Goal: Communication & Community: Answer question/provide support

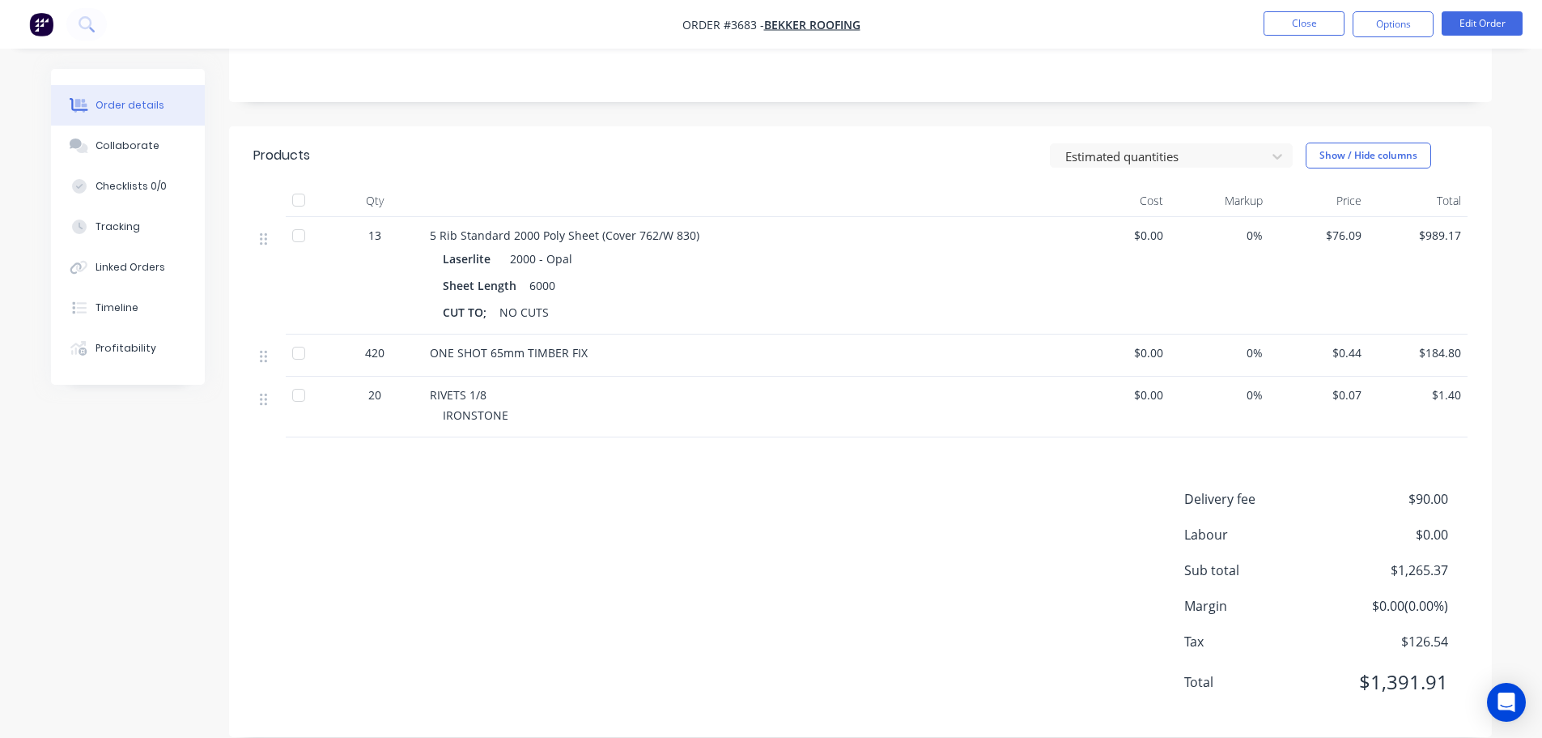
scroll to position [347, 0]
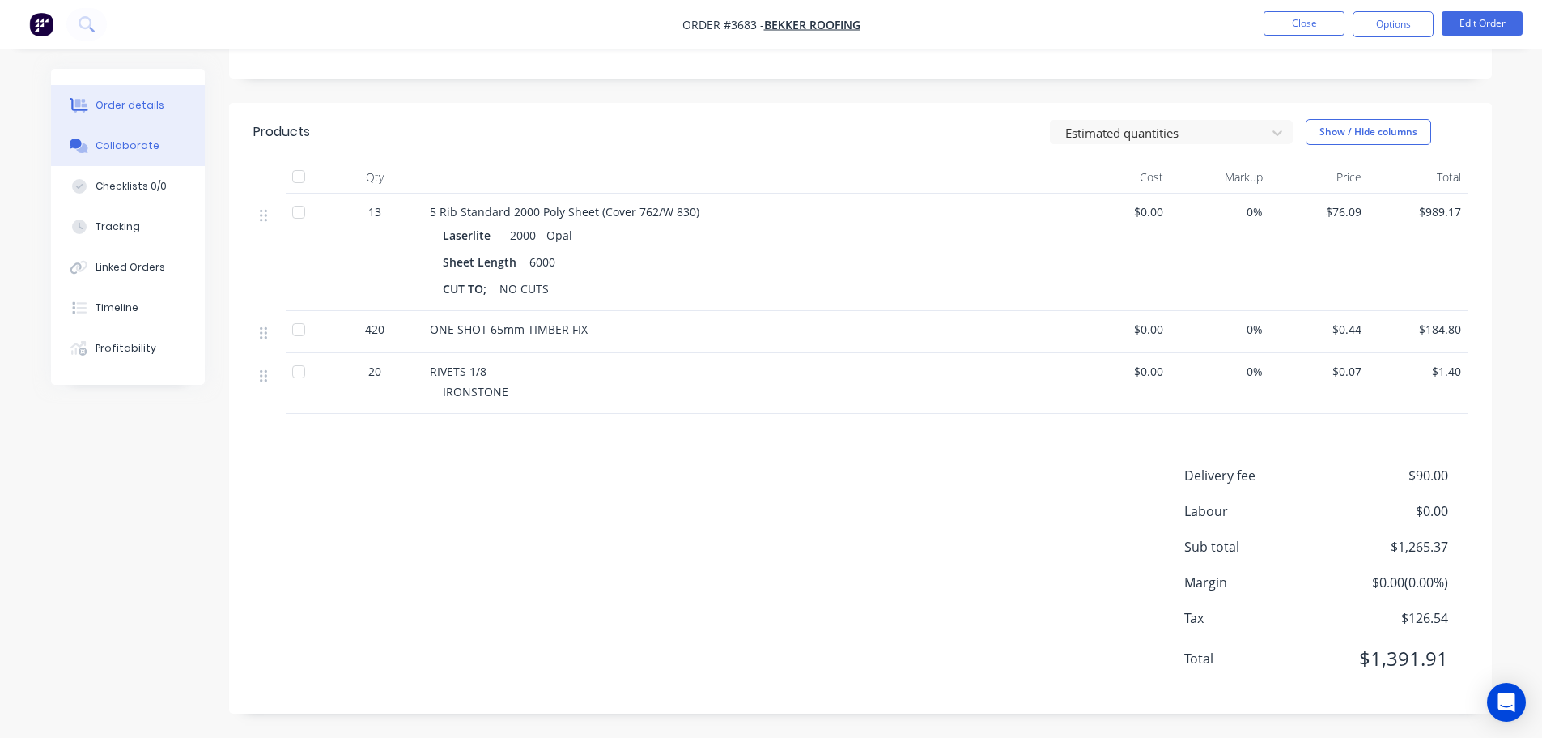
click at [121, 145] on div "Collaborate" at bounding box center [128, 145] width 64 height 15
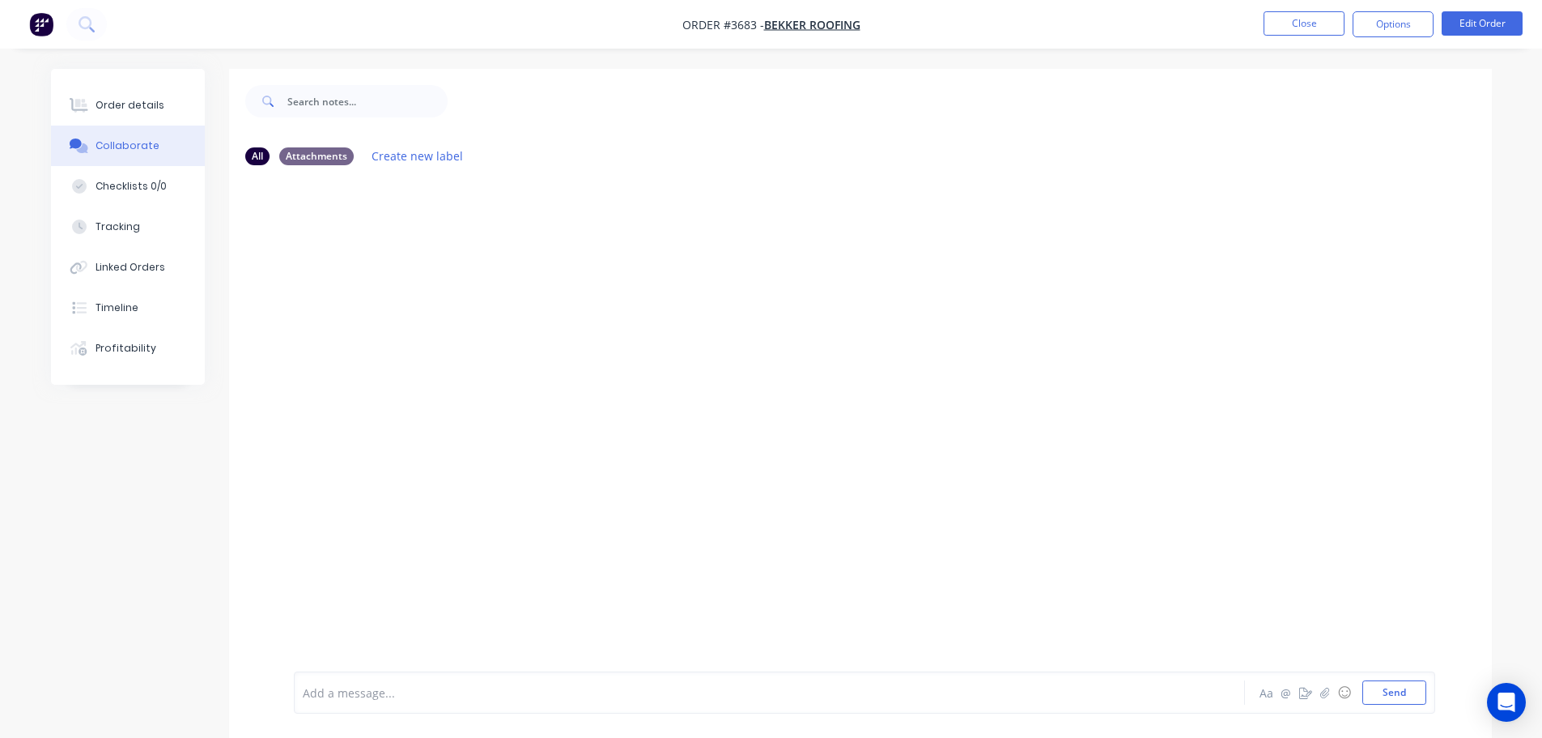
click at [350, 697] on div at bounding box center [725, 692] width 842 height 17
click at [378, 687] on span "PAID IN FULL PAYMENT ALLOCATED IN MYOB" at bounding box center [425, 692] width 242 height 15
click at [374, 693] on span "PAID IN FULL PAYMENT ALLOCATED IN MYOB" at bounding box center [425, 692] width 242 height 15
click at [1412, 690] on button "Send" at bounding box center [1394, 692] width 64 height 24
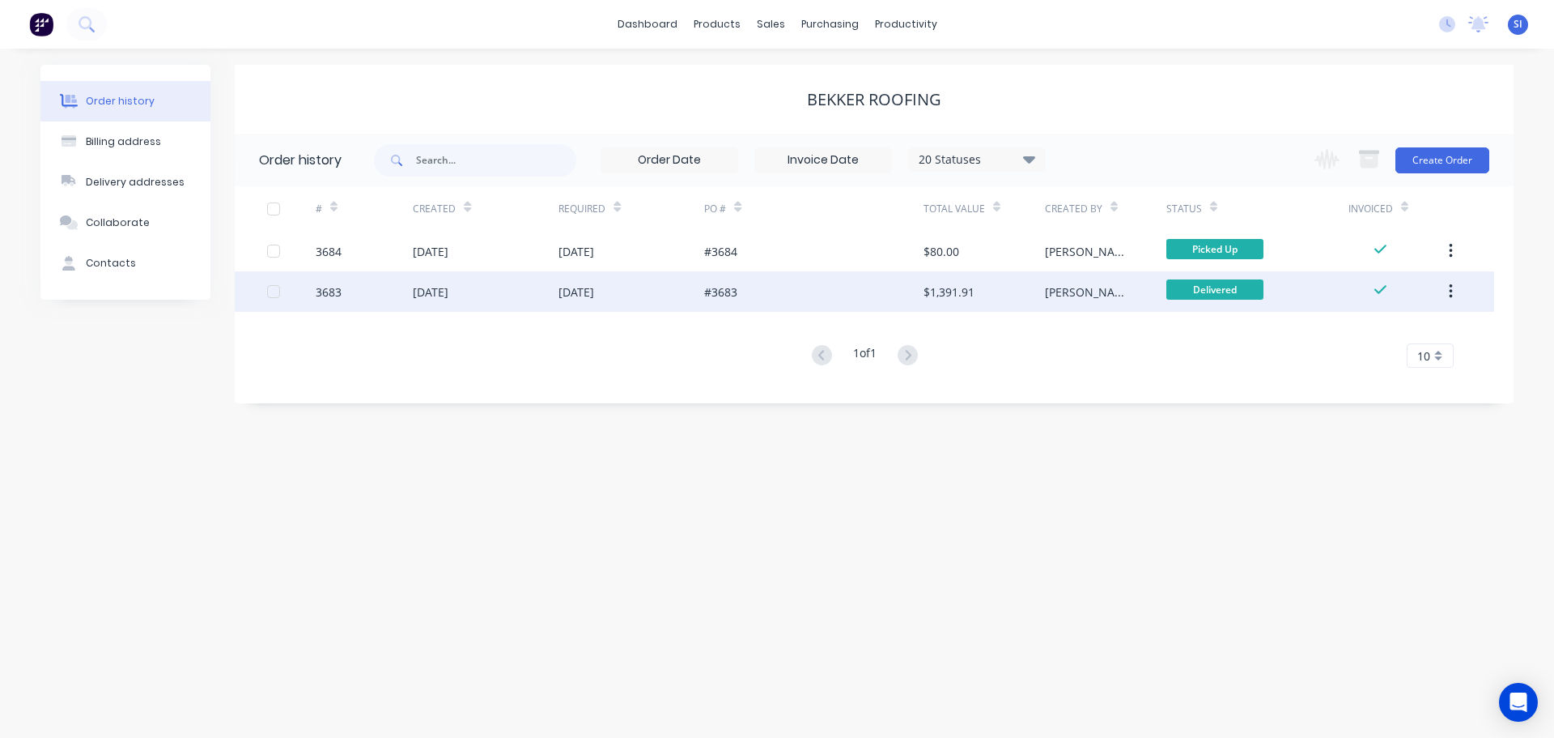
click at [325, 291] on div "3683" at bounding box center [329, 291] width 26 height 17
click at [1452, 291] on icon "button" at bounding box center [1450, 291] width 3 height 15
click at [1349, 334] on div "Archive" at bounding box center [1393, 333] width 125 height 23
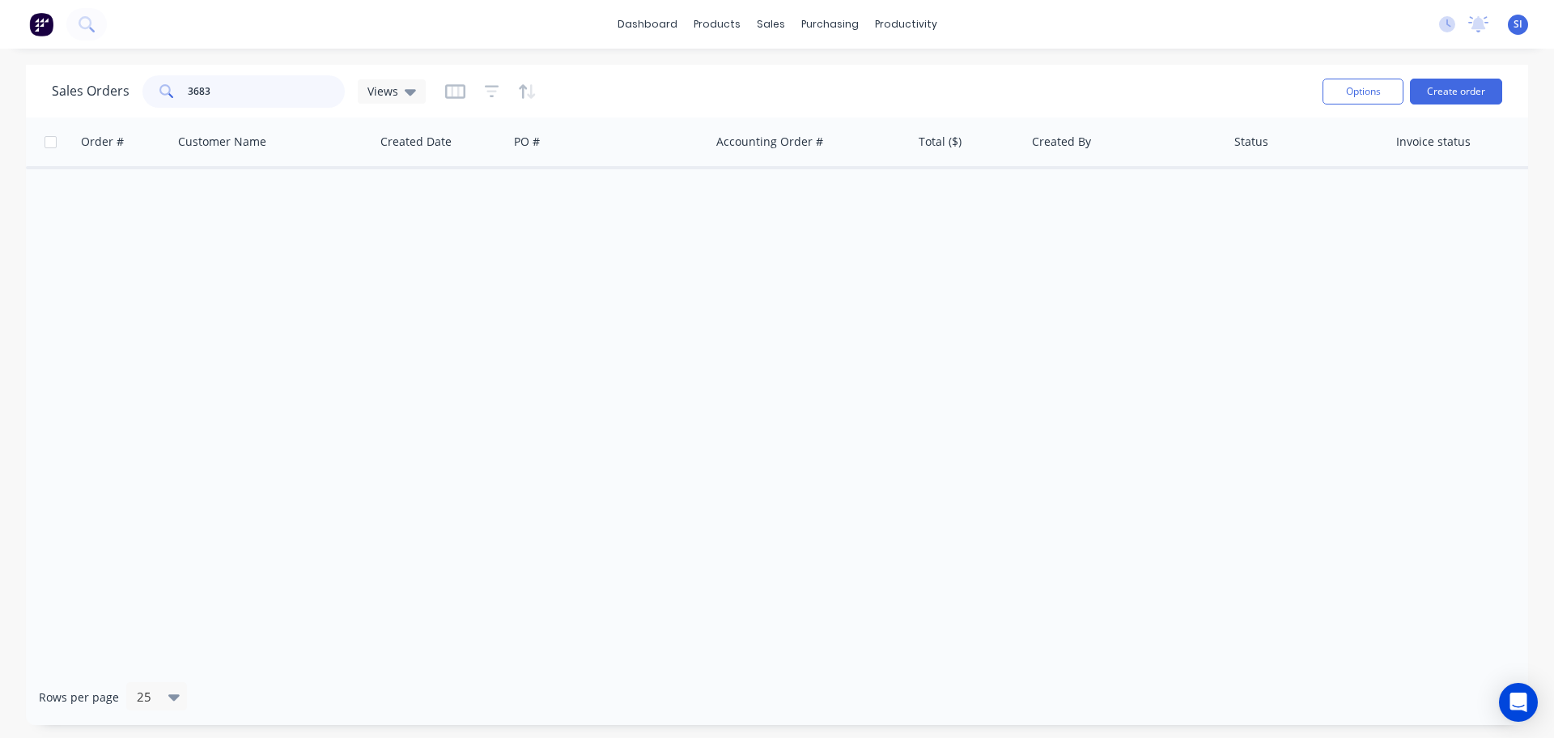
click at [214, 92] on input "3683" at bounding box center [267, 91] width 158 height 32
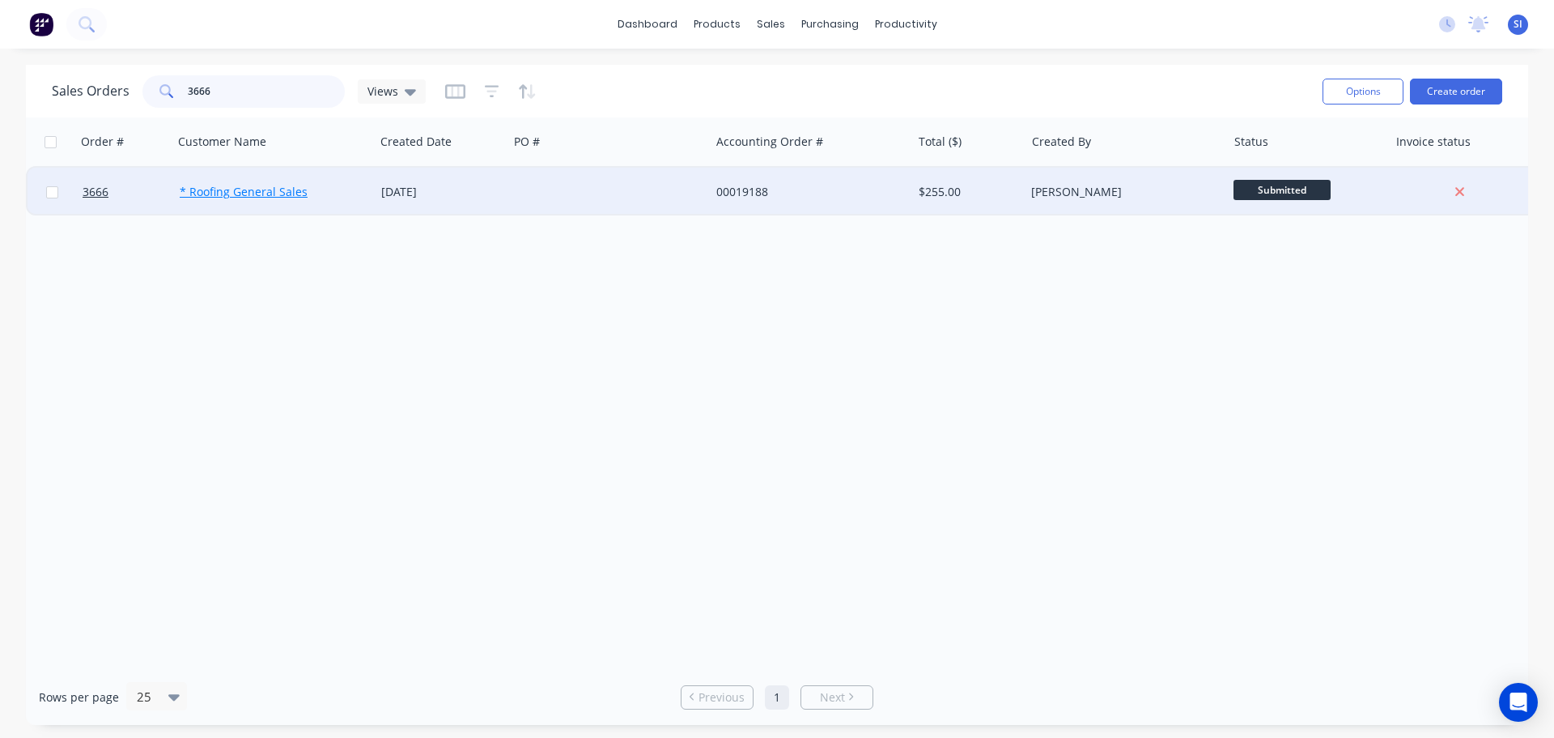
type input "3666"
click at [213, 191] on link "* Roofing General Sales" at bounding box center [244, 191] width 128 height 15
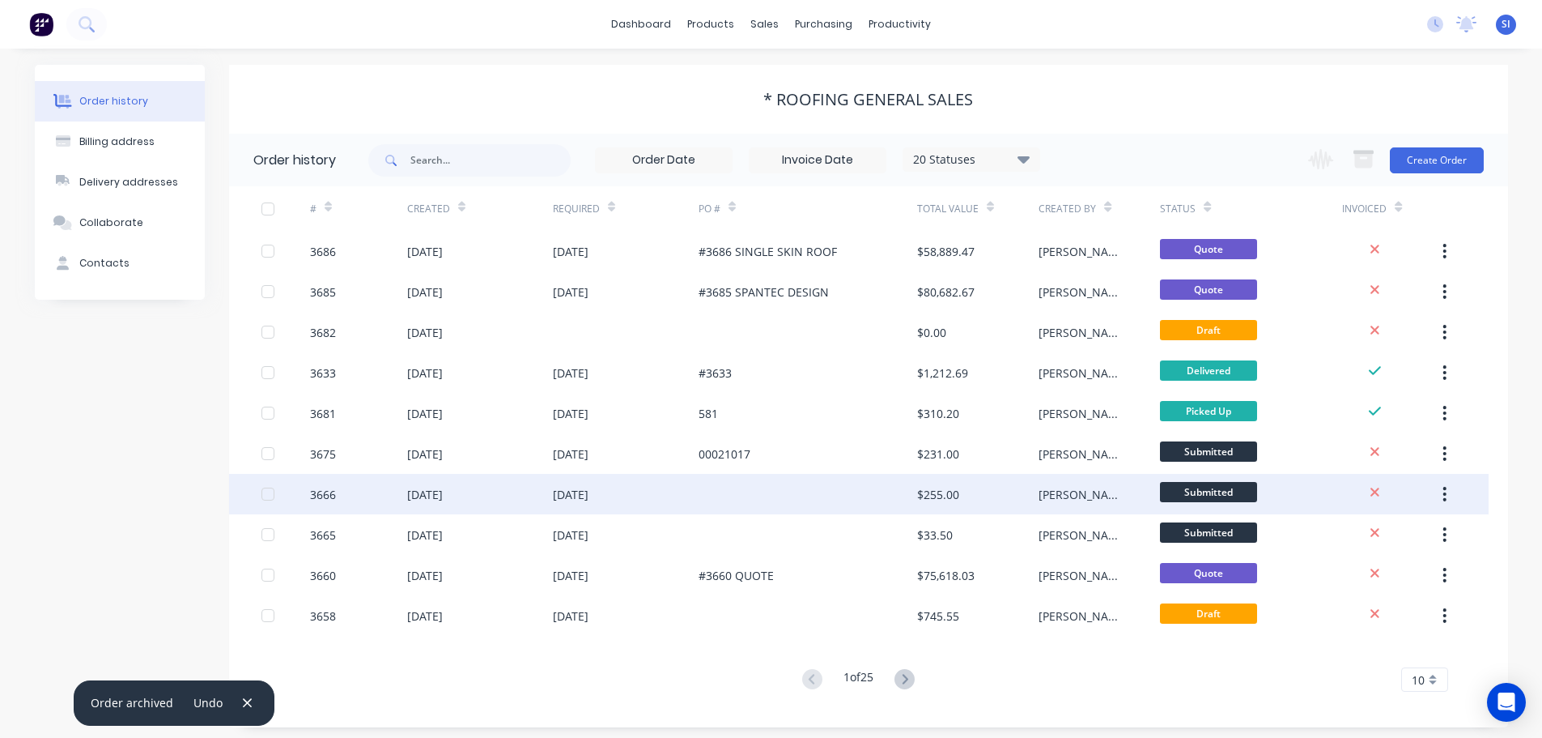
click at [336, 491] on div "3666" at bounding box center [358, 494] width 97 height 40
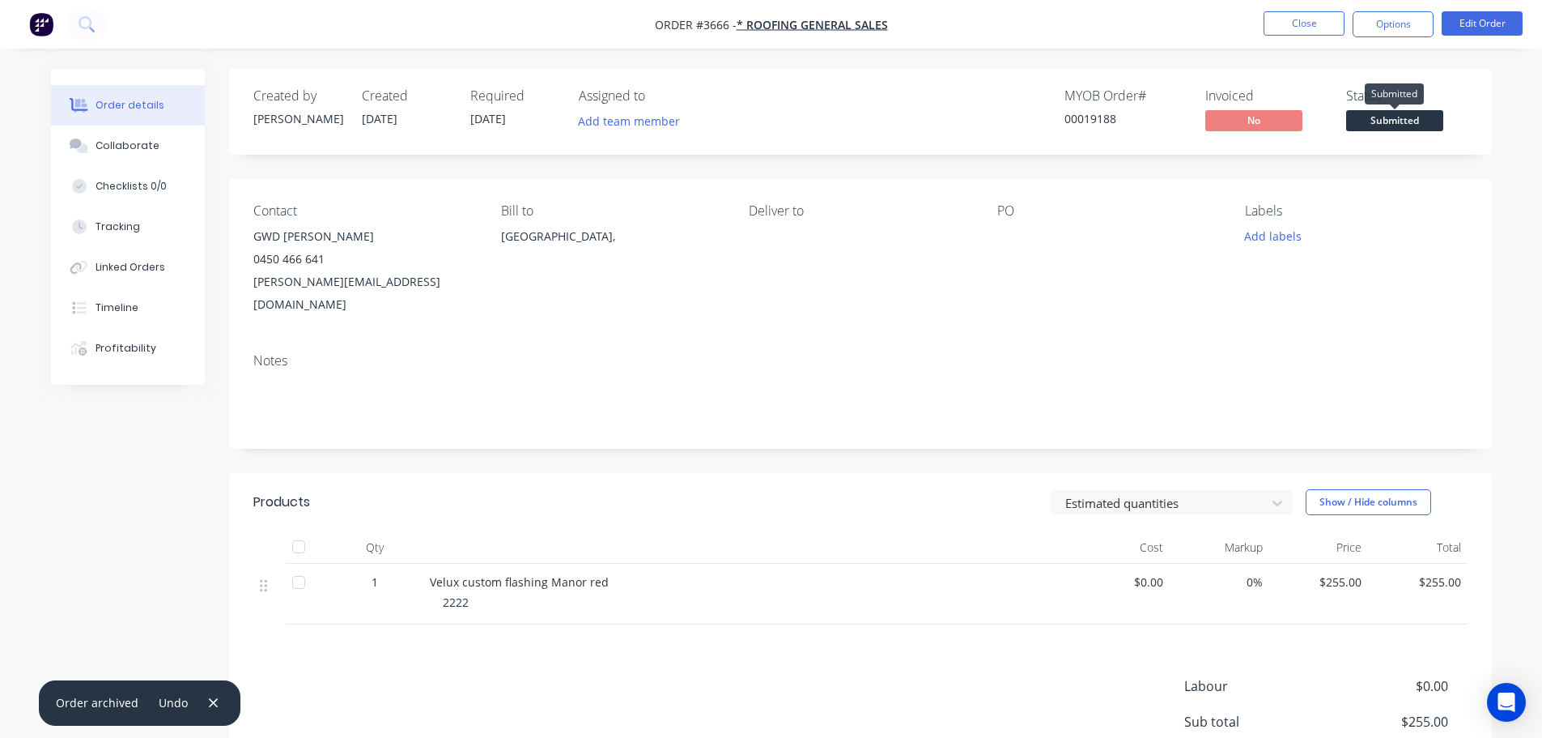
click at [1379, 114] on span "Submitted" at bounding box center [1394, 120] width 97 height 20
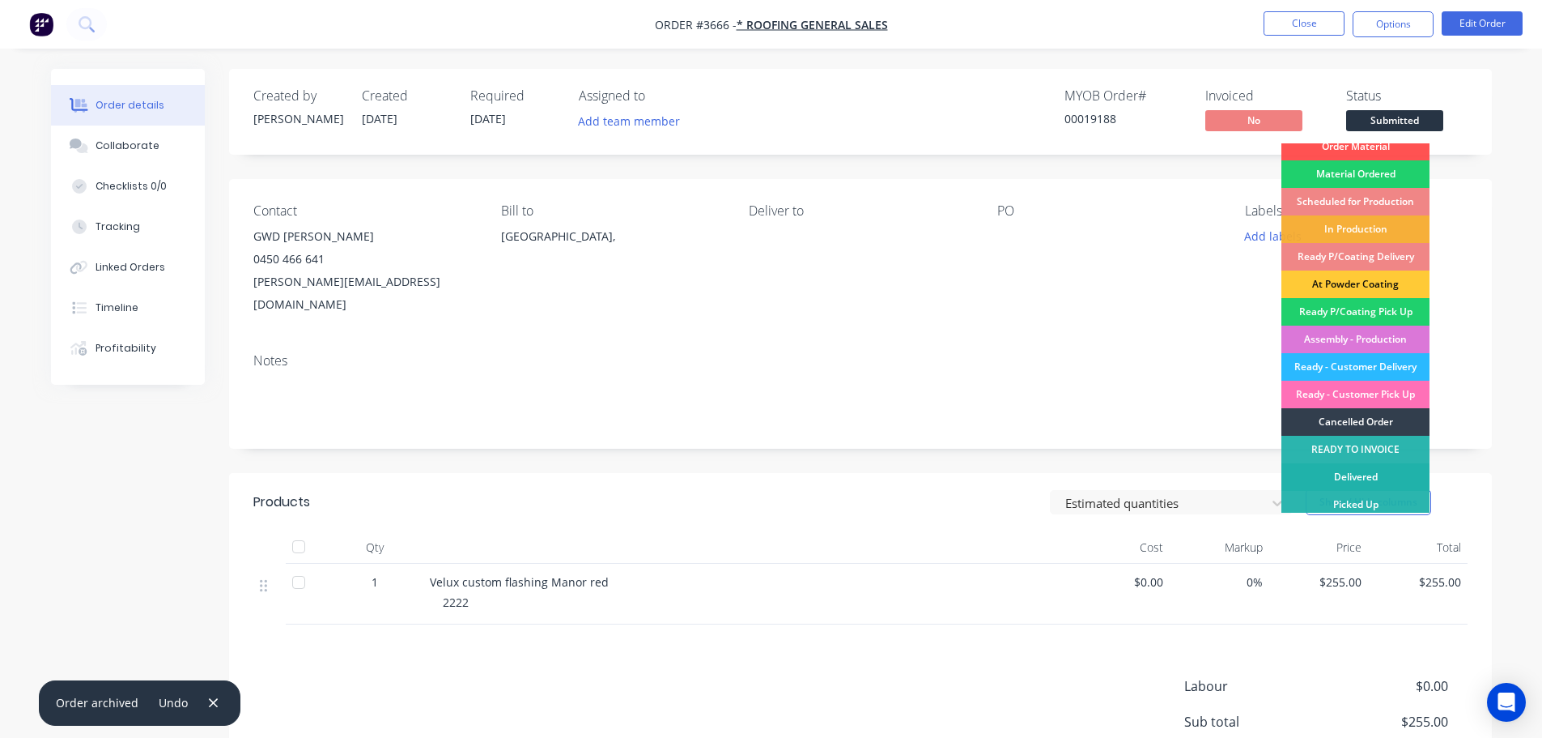
scroll to position [16, 0]
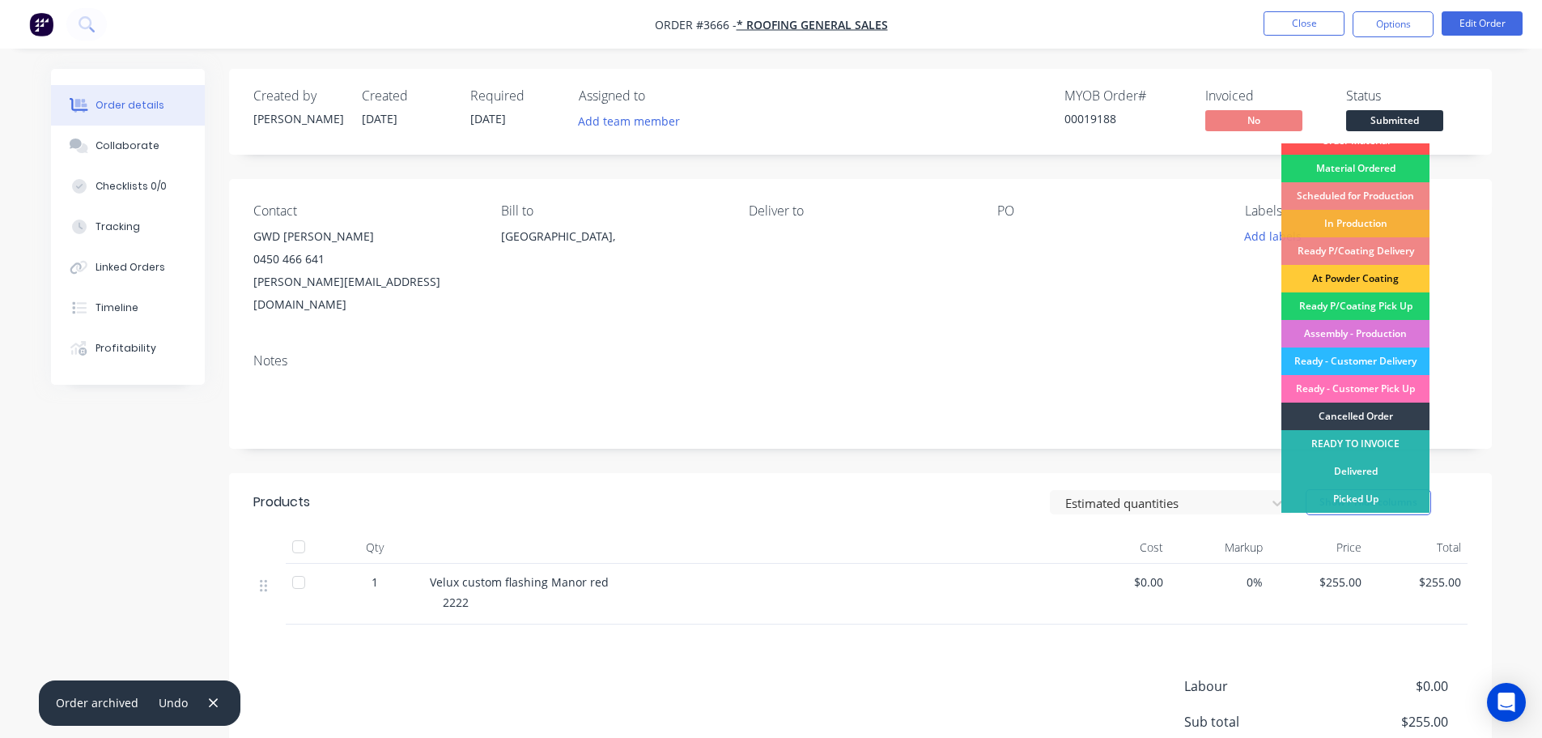
click at [1346, 495] on div "Picked Up" at bounding box center [1356, 499] width 148 height 28
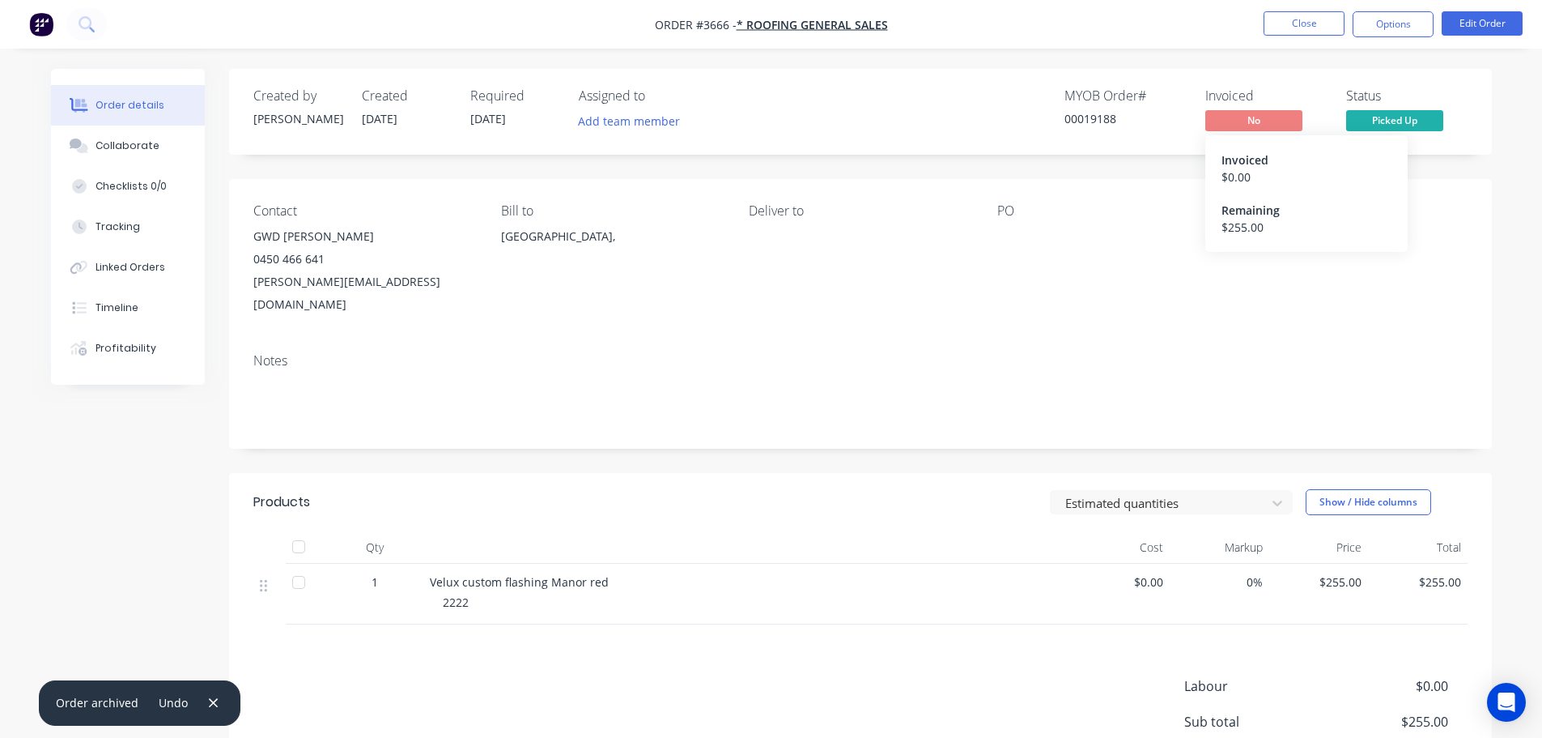
click at [1243, 117] on span "No" at bounding box center [1253, 120] width 97 height 20
click at [1396, 23] on button "Options" at bounding box center [1393, 24] width 81 height 26
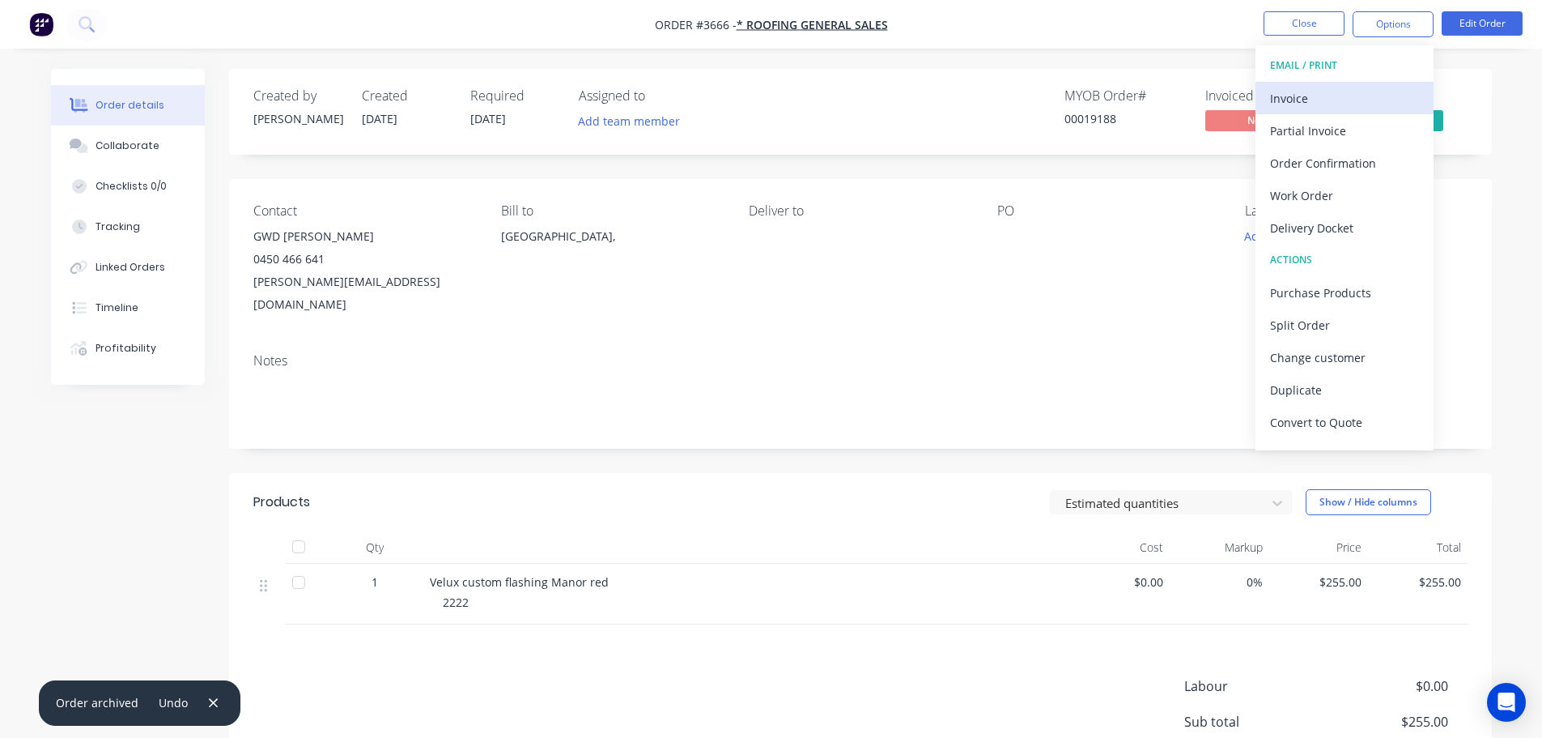
click at [1300, 90] on div "Invoice" at bounding box center [1344, 98] width 149 height 23
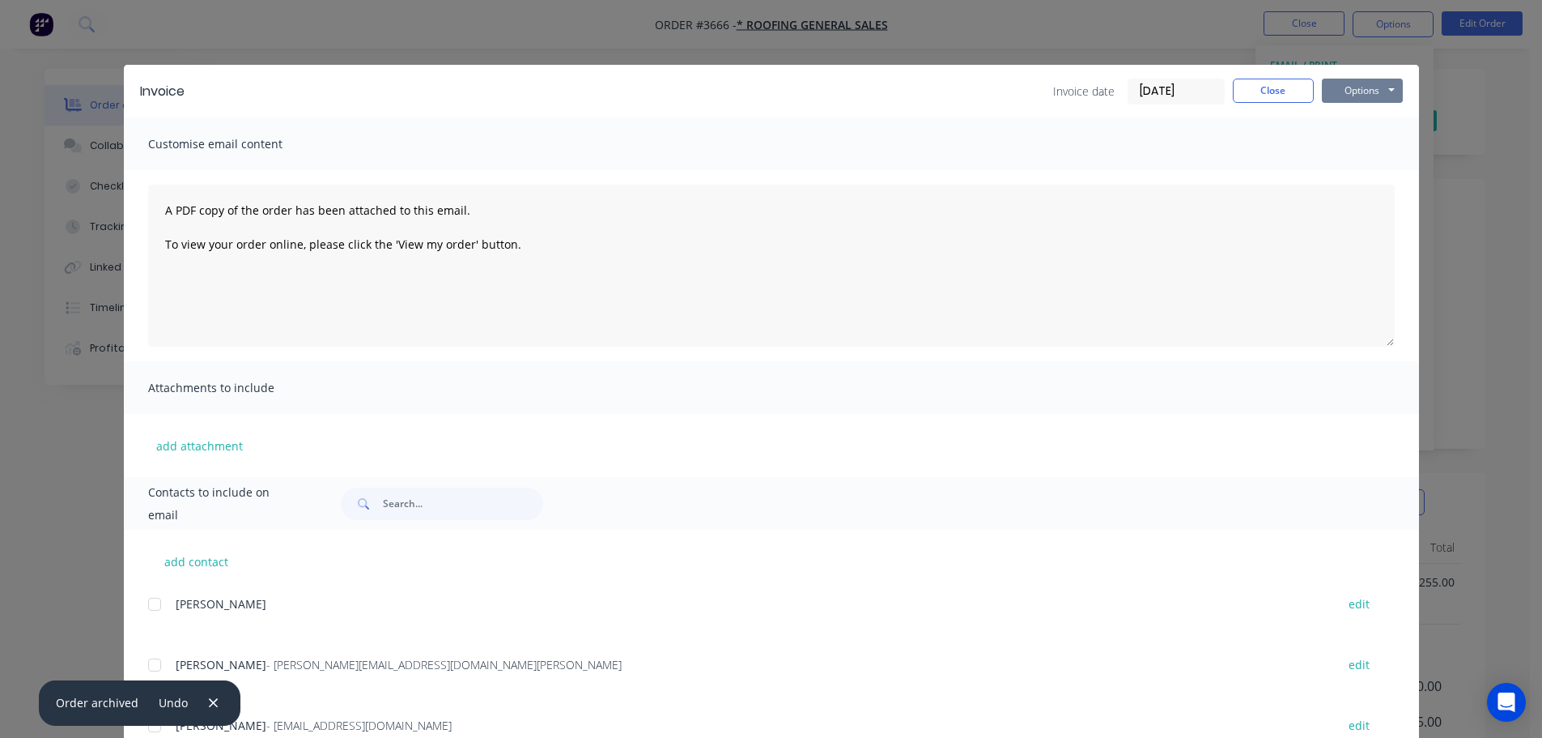
click at [1381, 84] on button "Options" at bounding box center [1362, 91] width 81 height 24
click at [1342, 144] on button "Print" at bounding box center [1374, 146] width 104 height 27
click at [1272, 83] on button "Close" at bounding box center [1273, 91] width 81 height 24
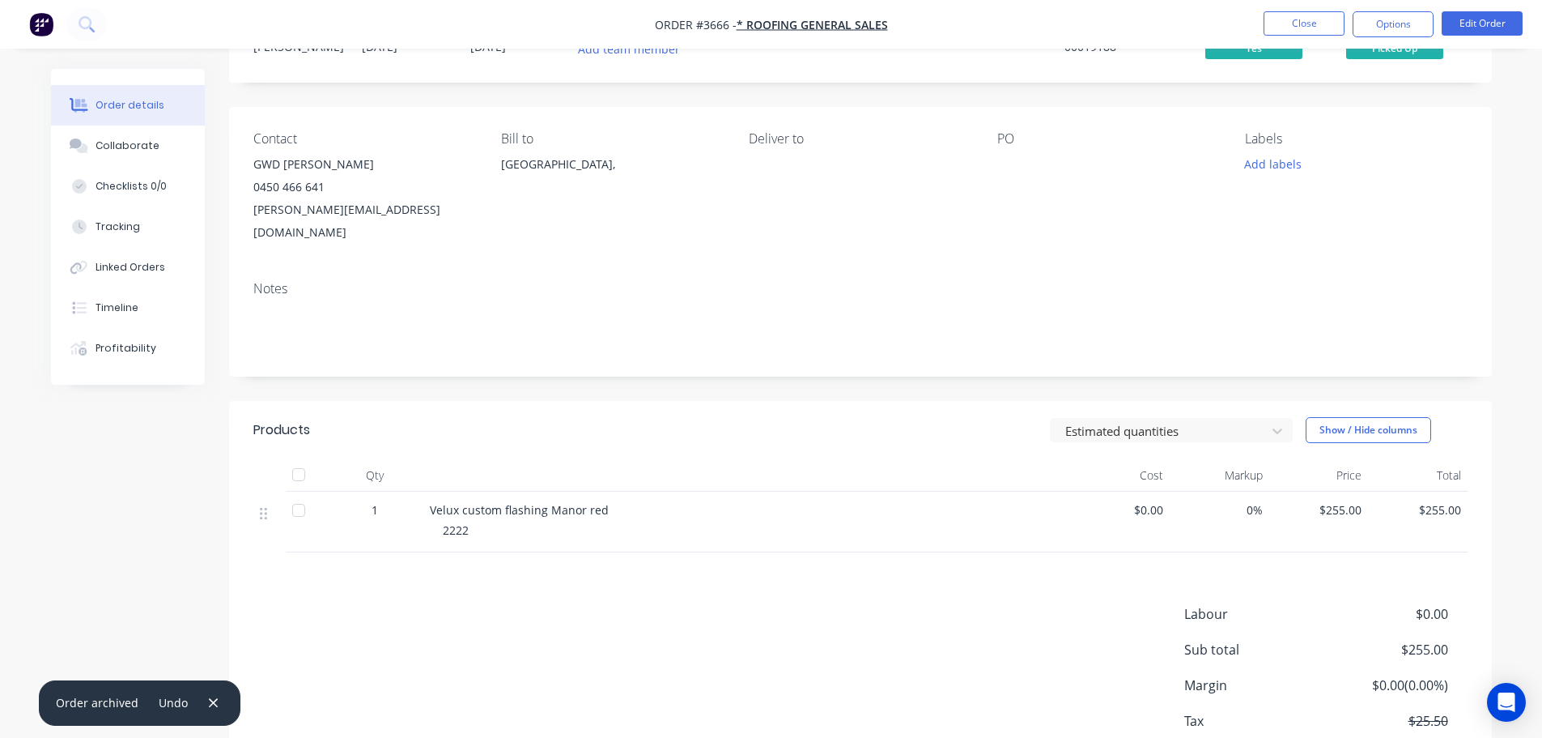
scroll to position [152, 0]
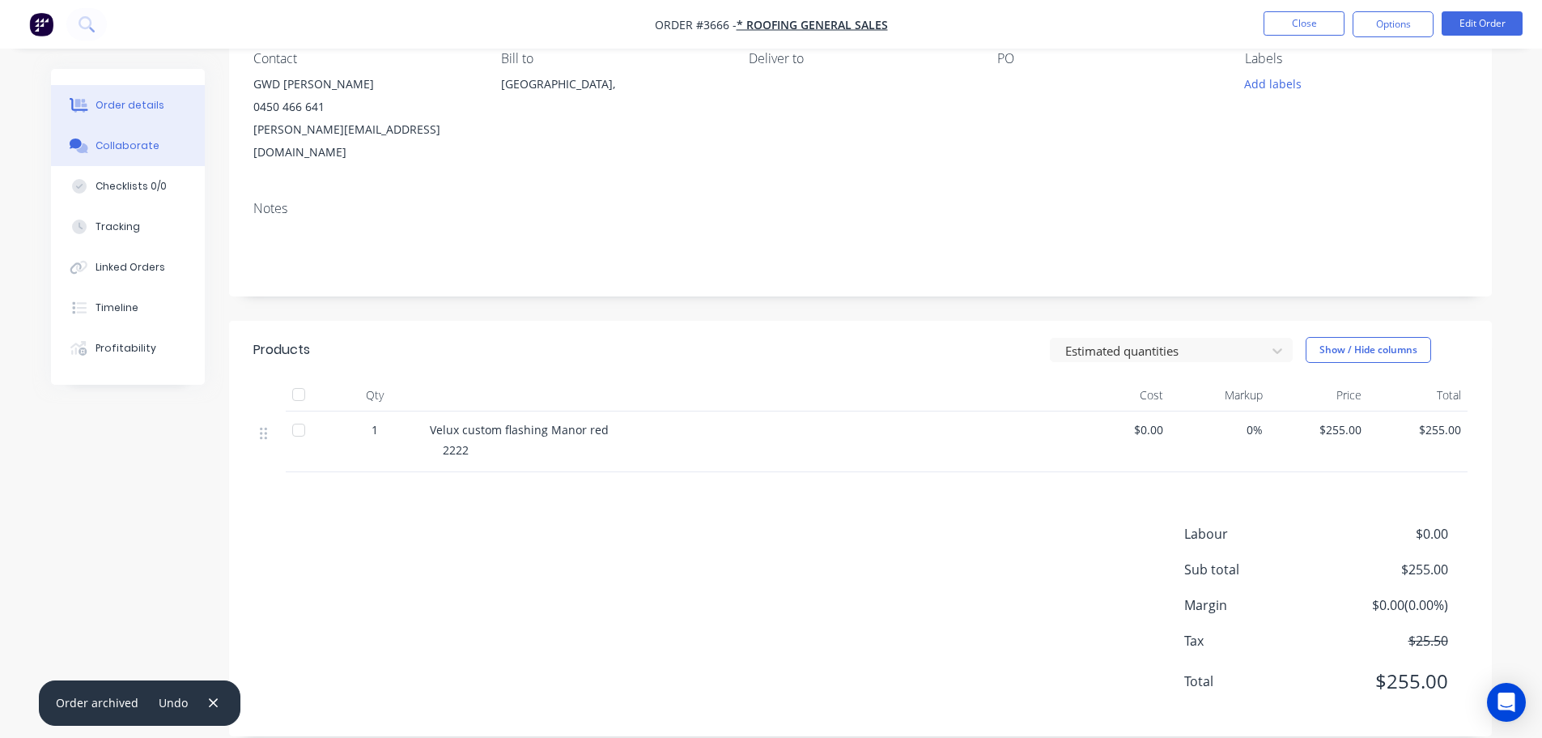
click at [111, 140] on div "Collaborate" at bounding box center [128, 145] width 64 height 15
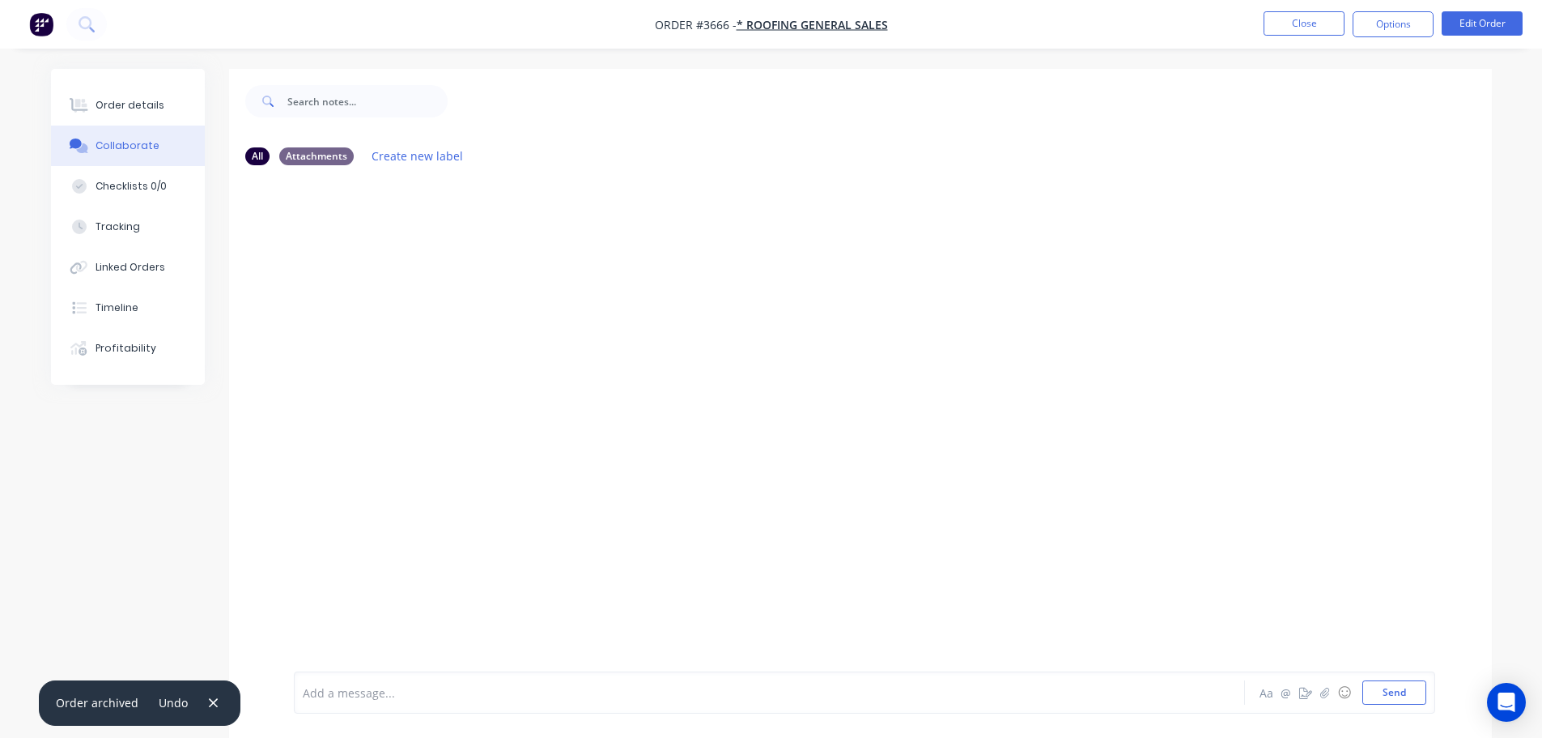
click at [336, 678] on div "Add a message... Aa @ ☺ Send" at bounding box center [864, 692] width 1141 height 42
click at [335, 692] on div at bounding box center [725, 692] width 842 height 17
click at [1394, 692] on button "Send" at bounding box center [1394, 692] width 64 height 24
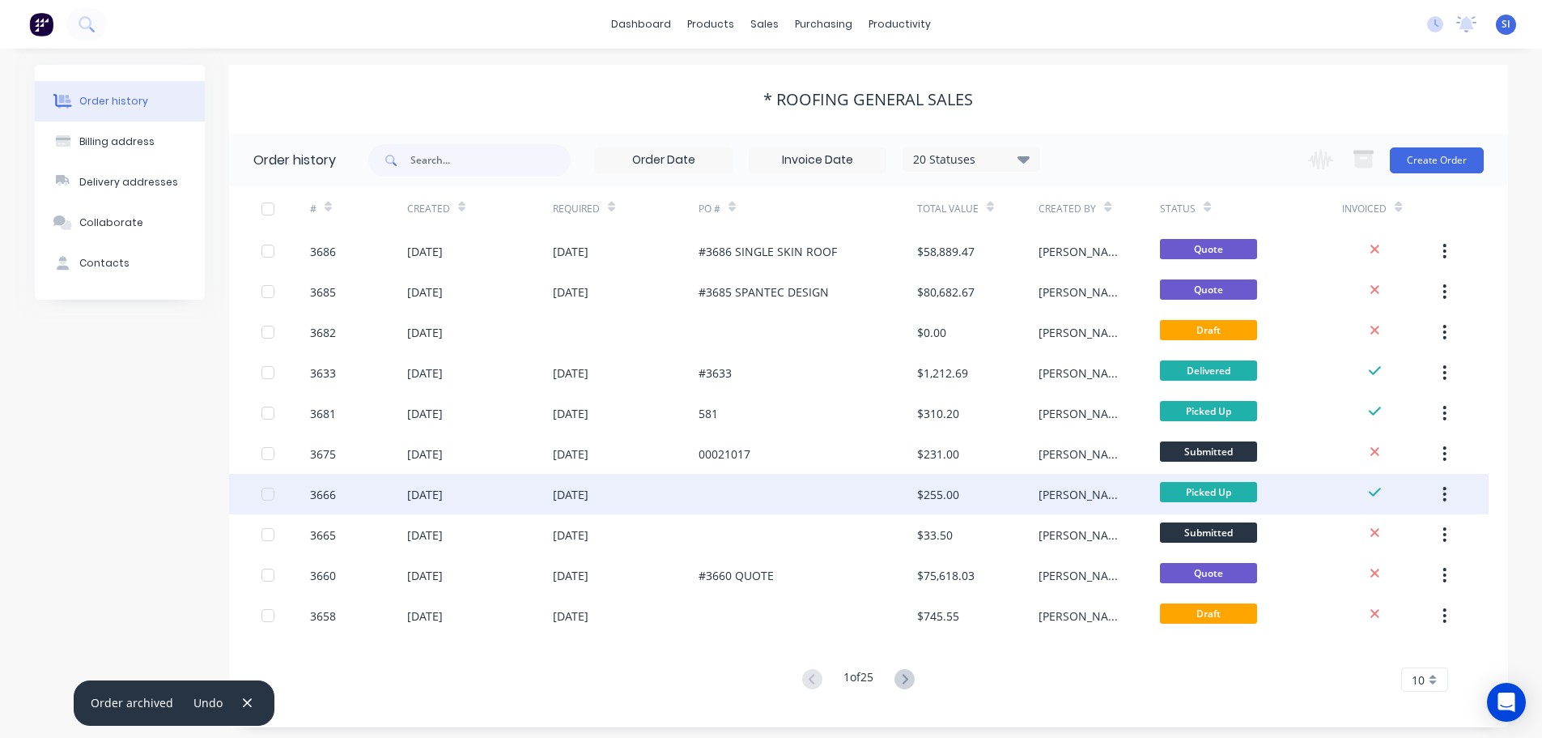
click at [1445, 488] on icon "button" at bounding box center [1444, 494] width 3 height 15
click at [1358, 539] on div "Archive" at bounding box center [1387, 536] width 125 height 23
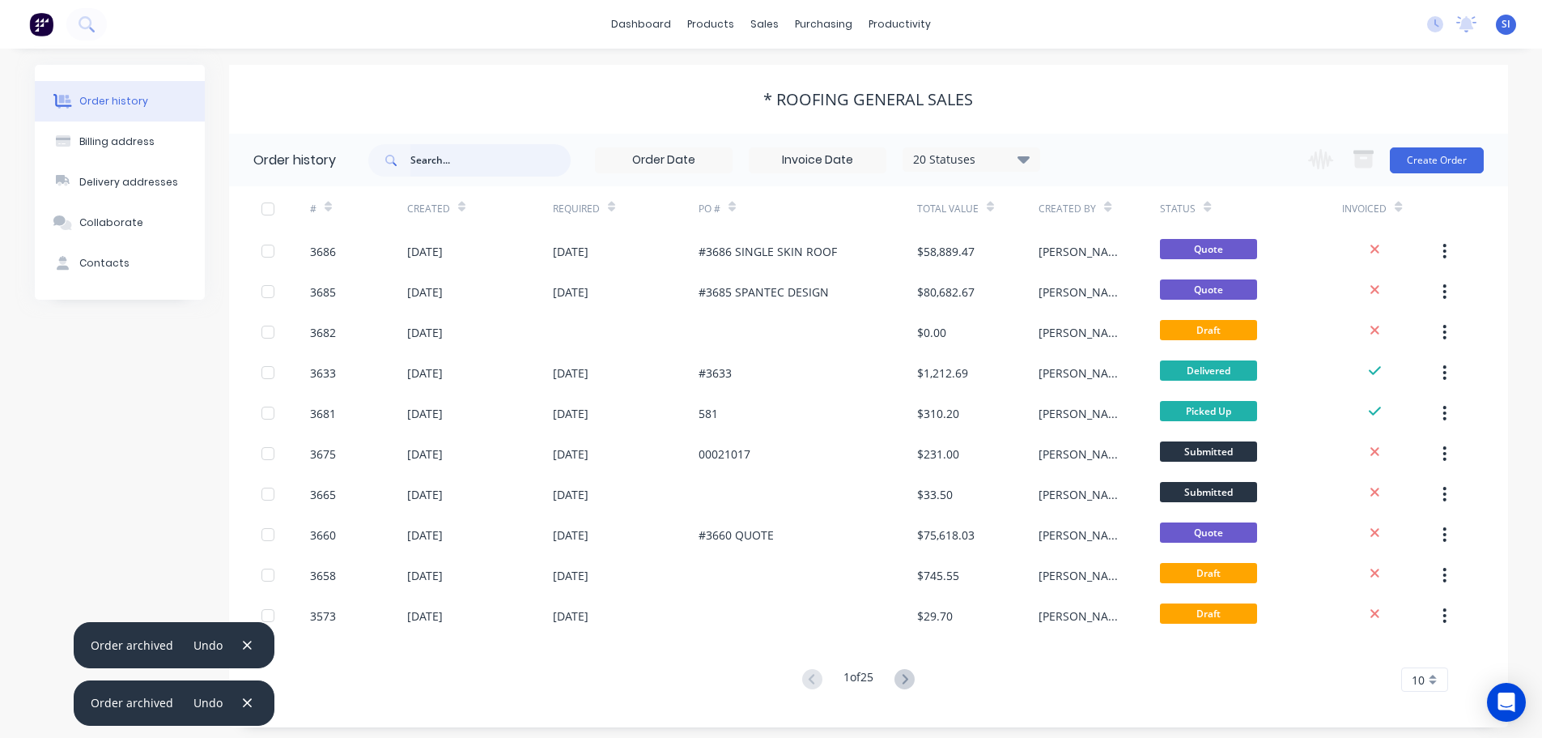
click at [440, 159] on input "text" at bounding box center [490, 160] width 160 height 32
type input "19"
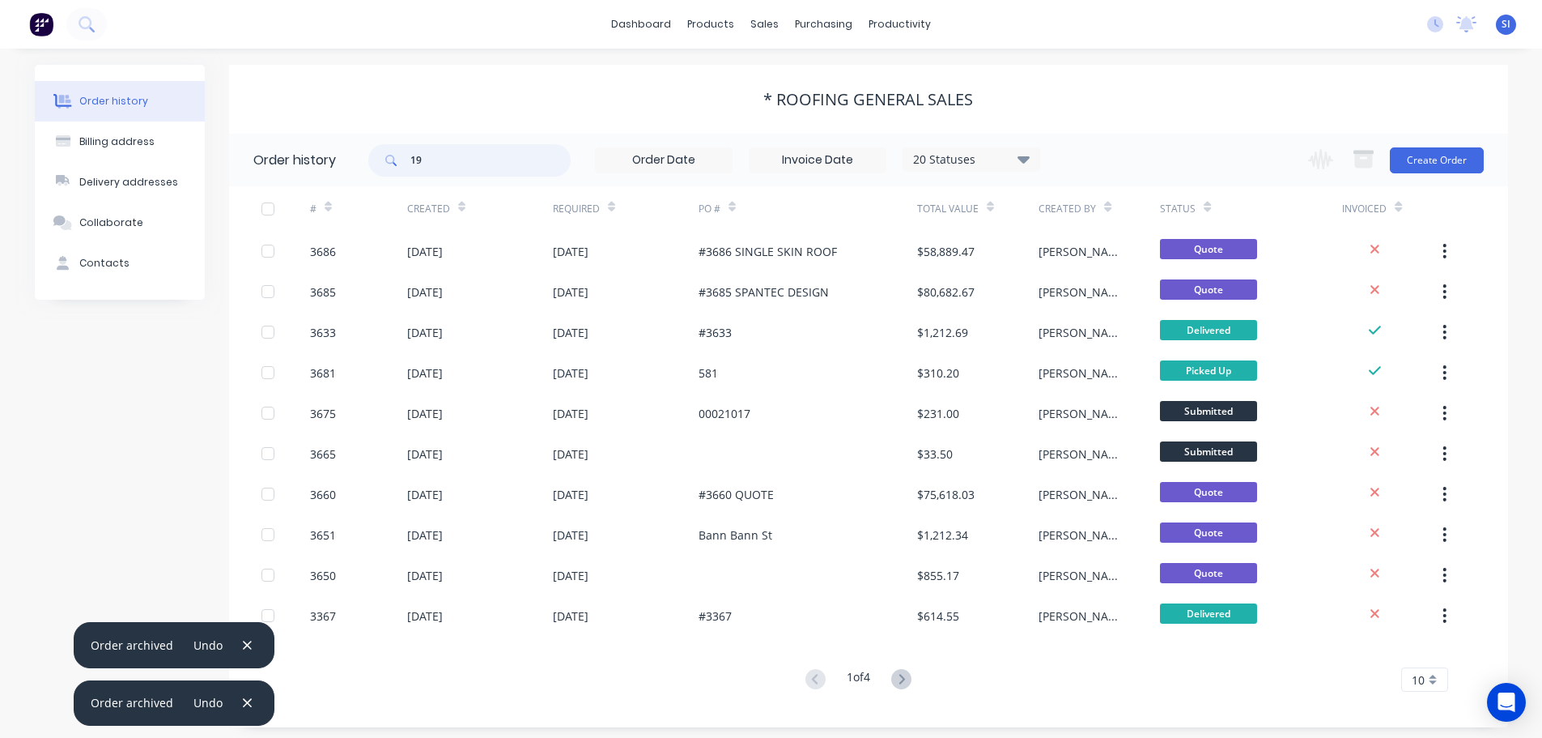
click at [466, 164] on input "19" at bounding box center [490, 160] width 160 height 32
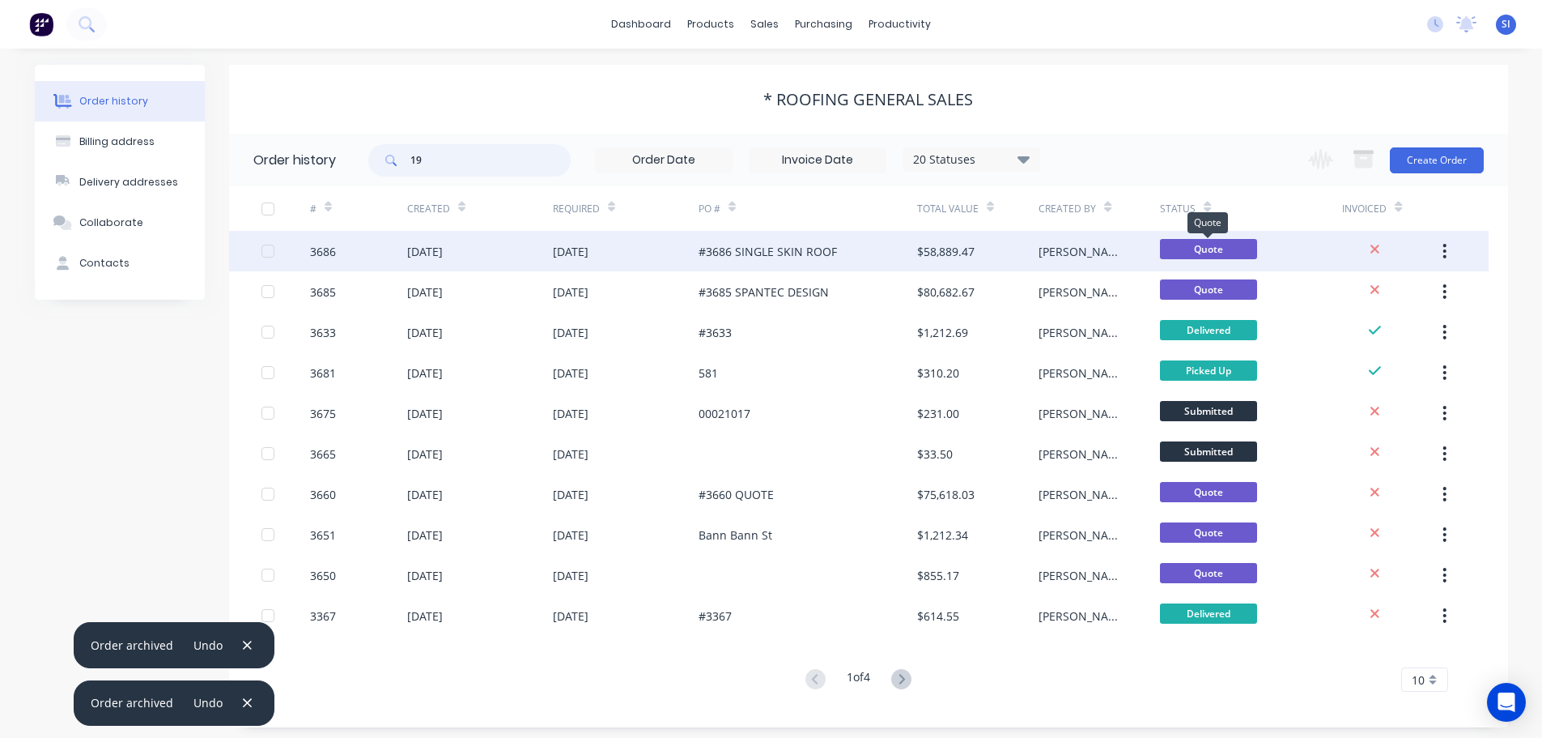
type input "198"
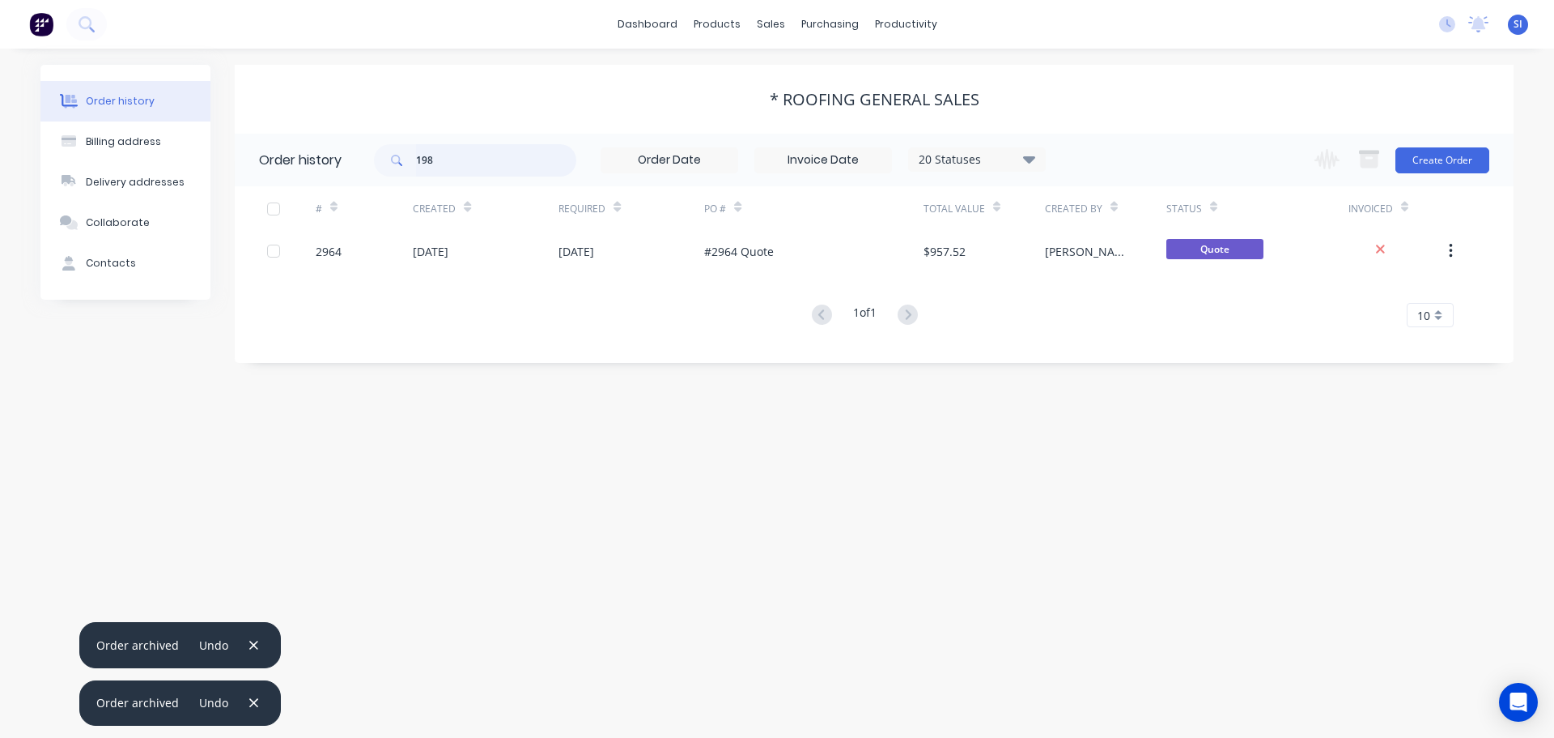
click at [448, 152] on input "198" at bounding box center [496, 160] width 160 height 32
type input "1"
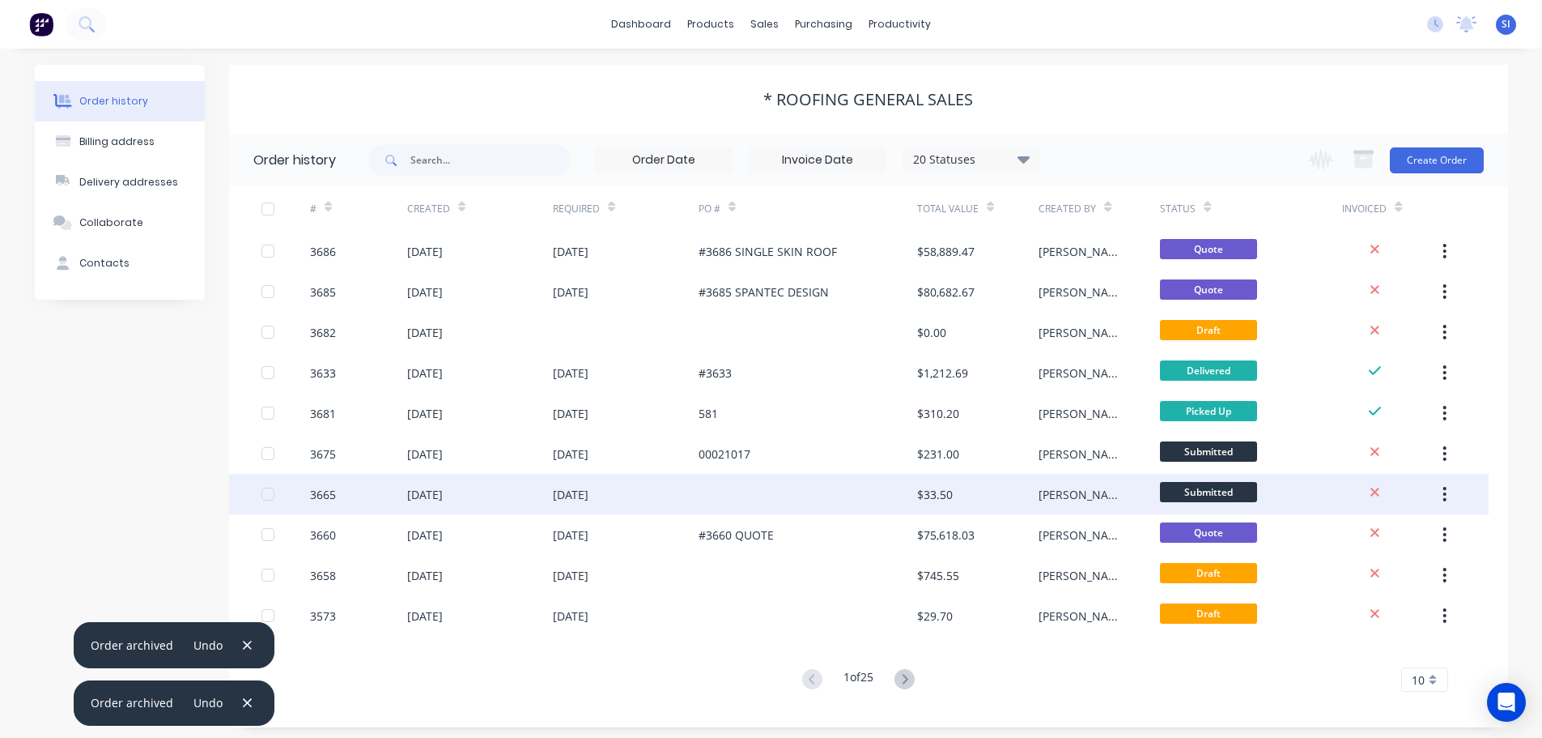
click at [317, 492] on div "3665" at bounding box center [323, 494] width 26 height 17
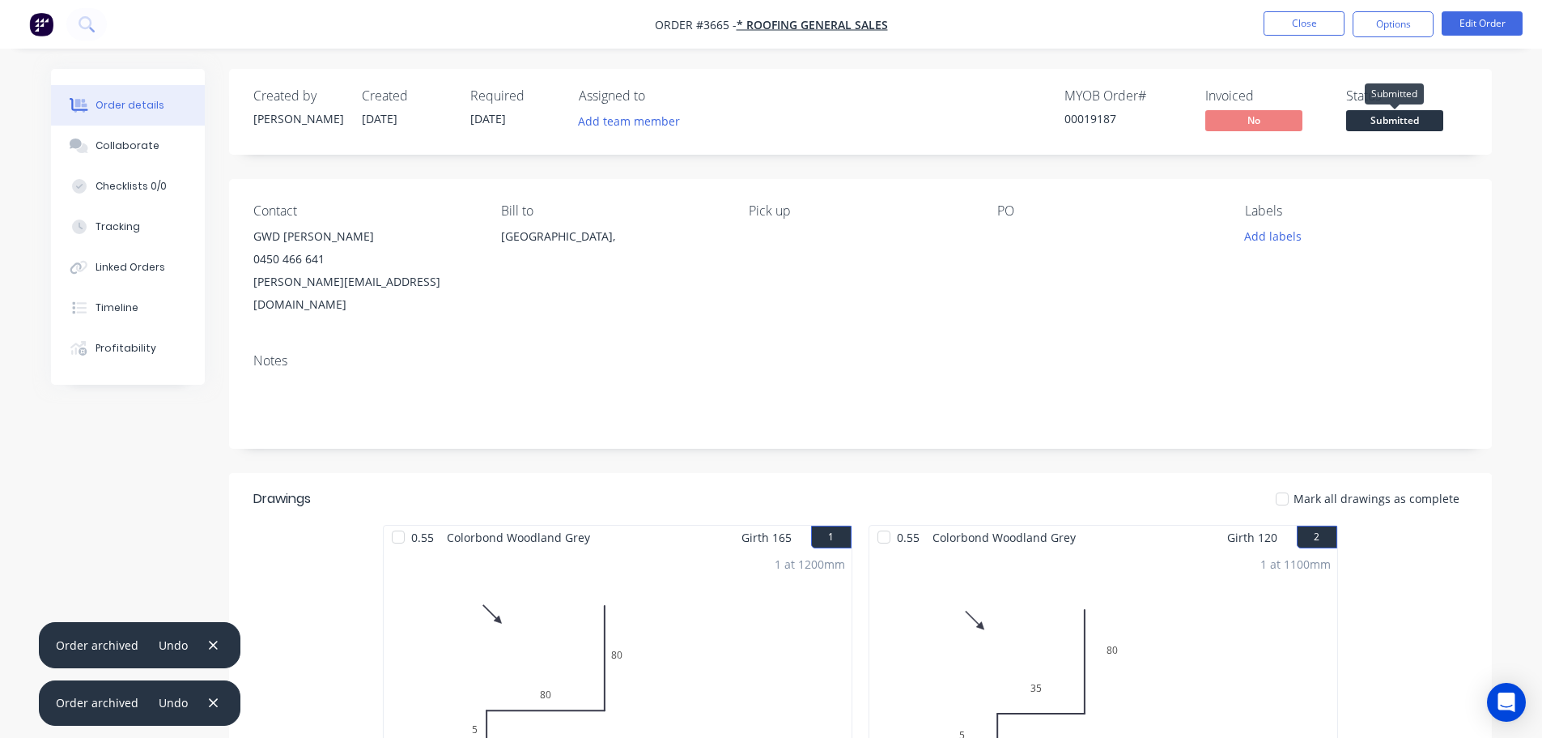
click at [1385, 119] on span "Submitted" at bounding box center [1394, 120] width 97 height 20
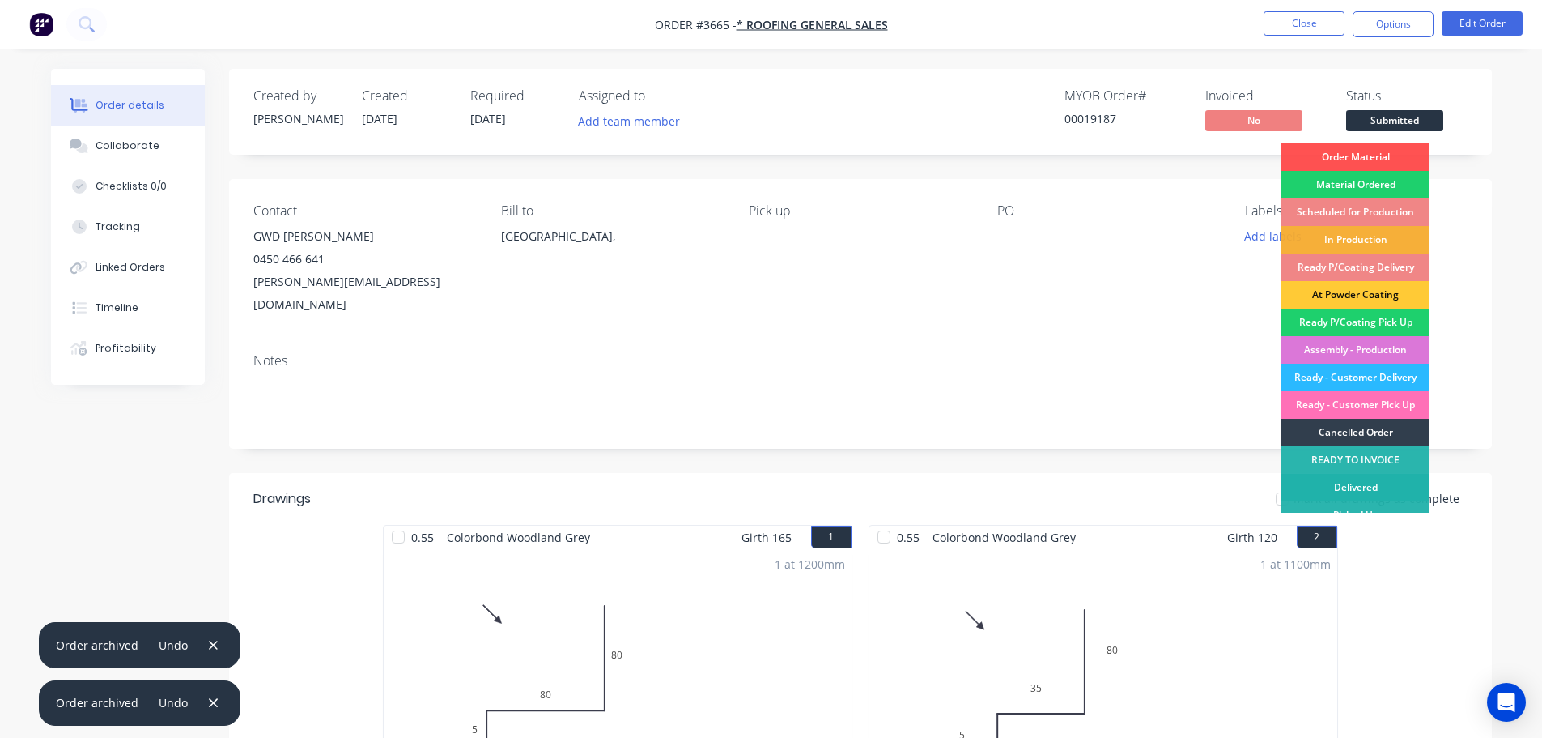
scroll to position [16, 0]
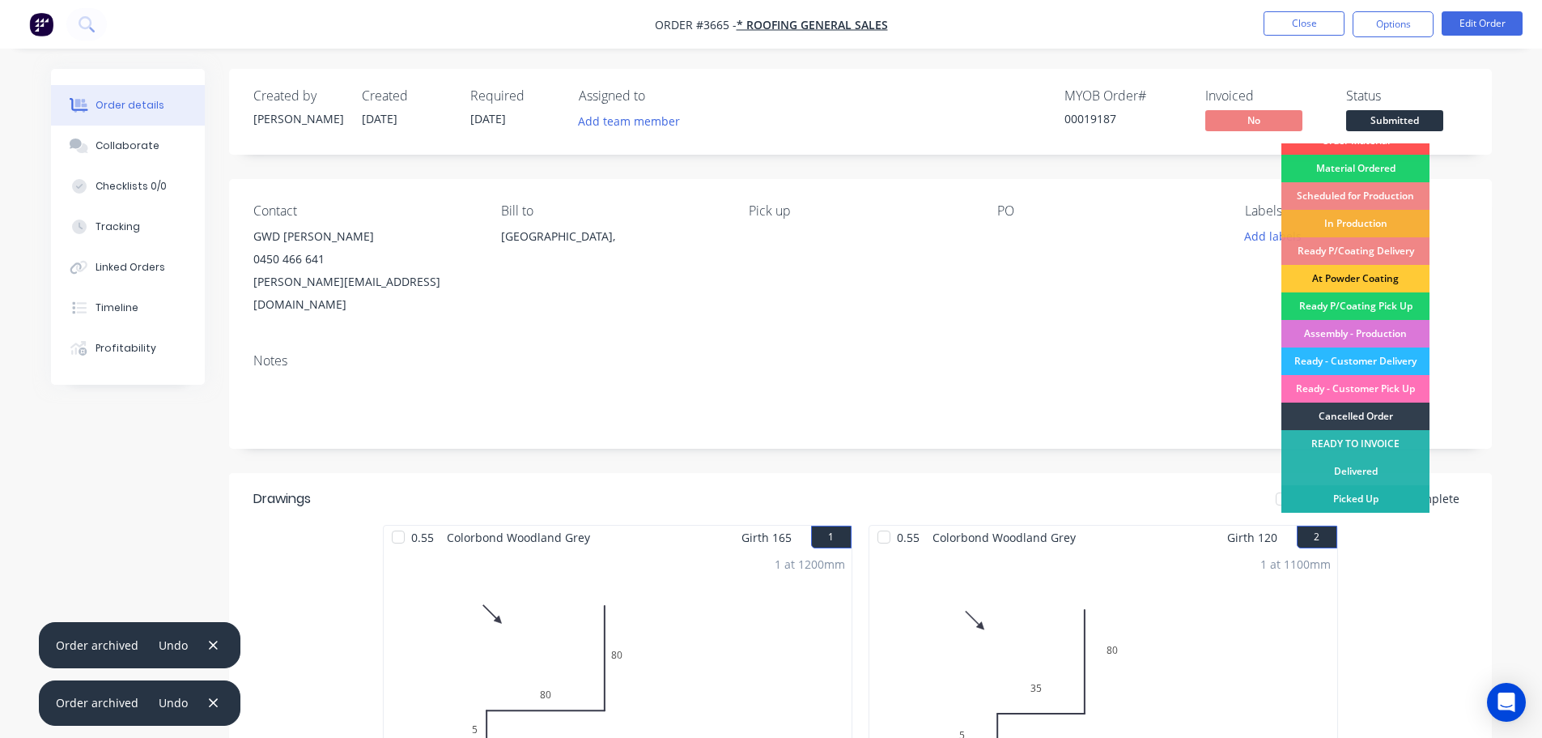
click at [1362, 494] on div "Picked Up" at bounding box center [1356, 499] width 148 height 28
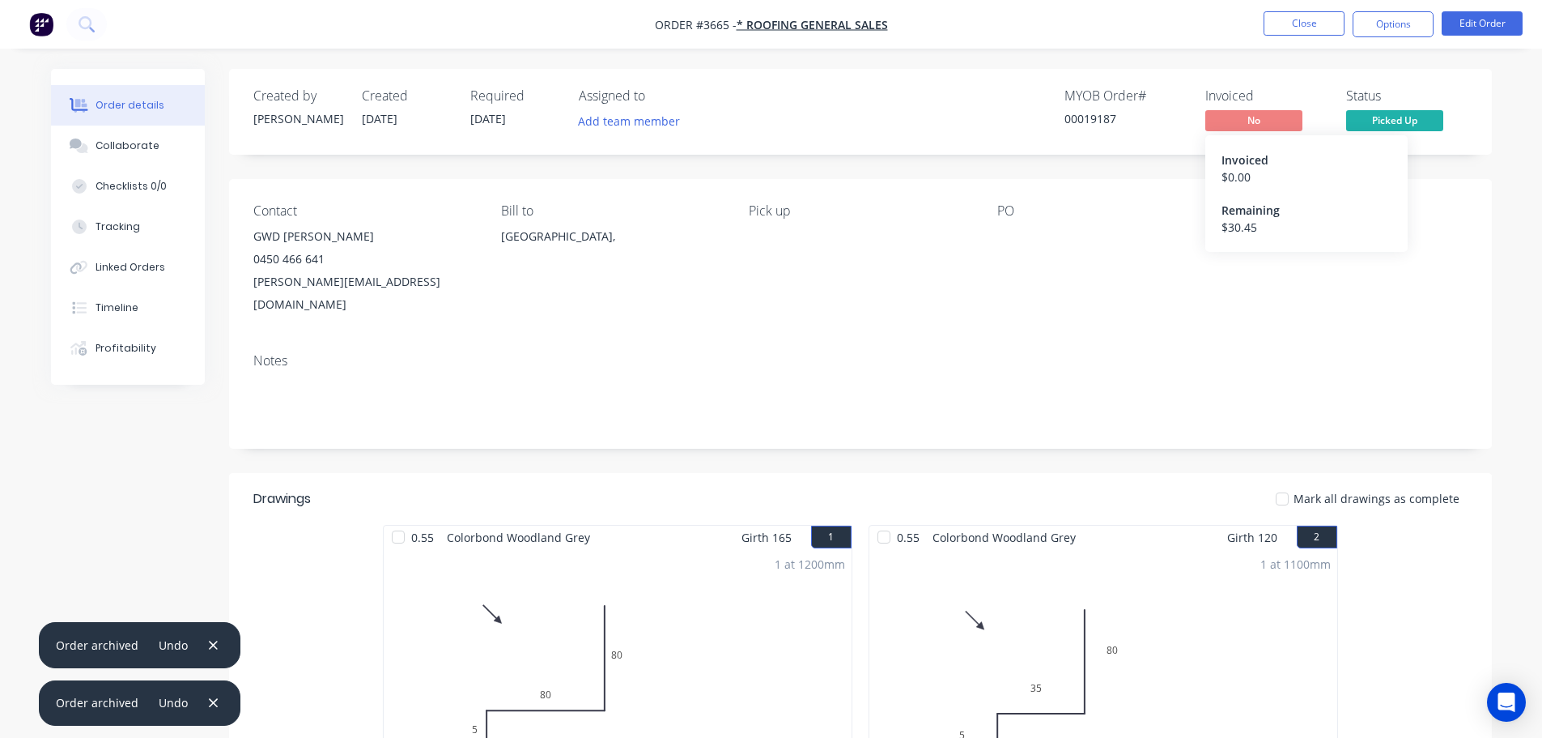
click at [1240, 113] on span "No" at bounding box center [1253, 120] width 97 height 20
click at [1264, 121] on span "No" at bounding box center [1253, 120] width 97 height 20
click at [1378, 25] on button "Options" at bounding box center [1393, 24] width 81 height 26
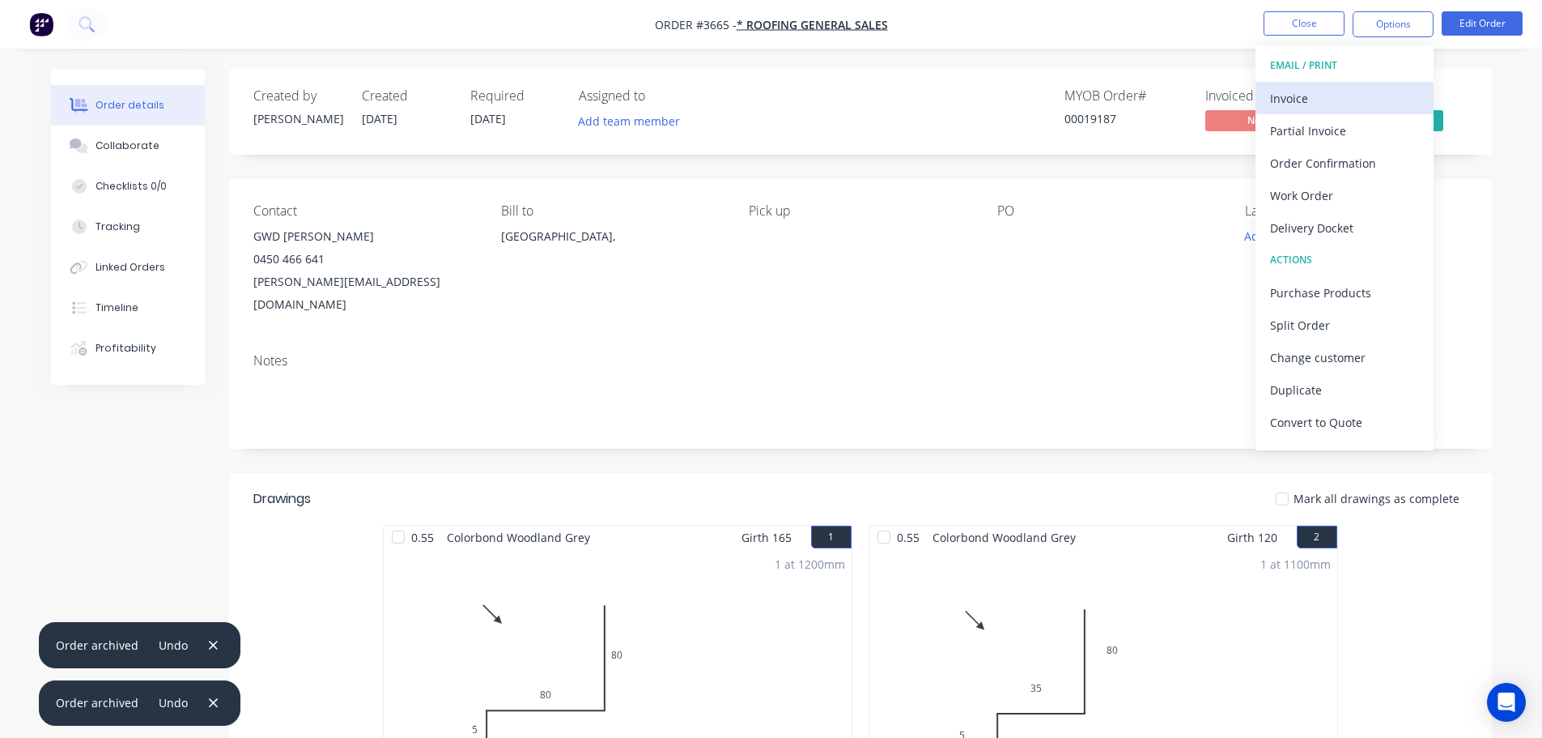
click at [1298, 101] on div "Invoice" at bounding box center [1344, 98] width 149 height 23
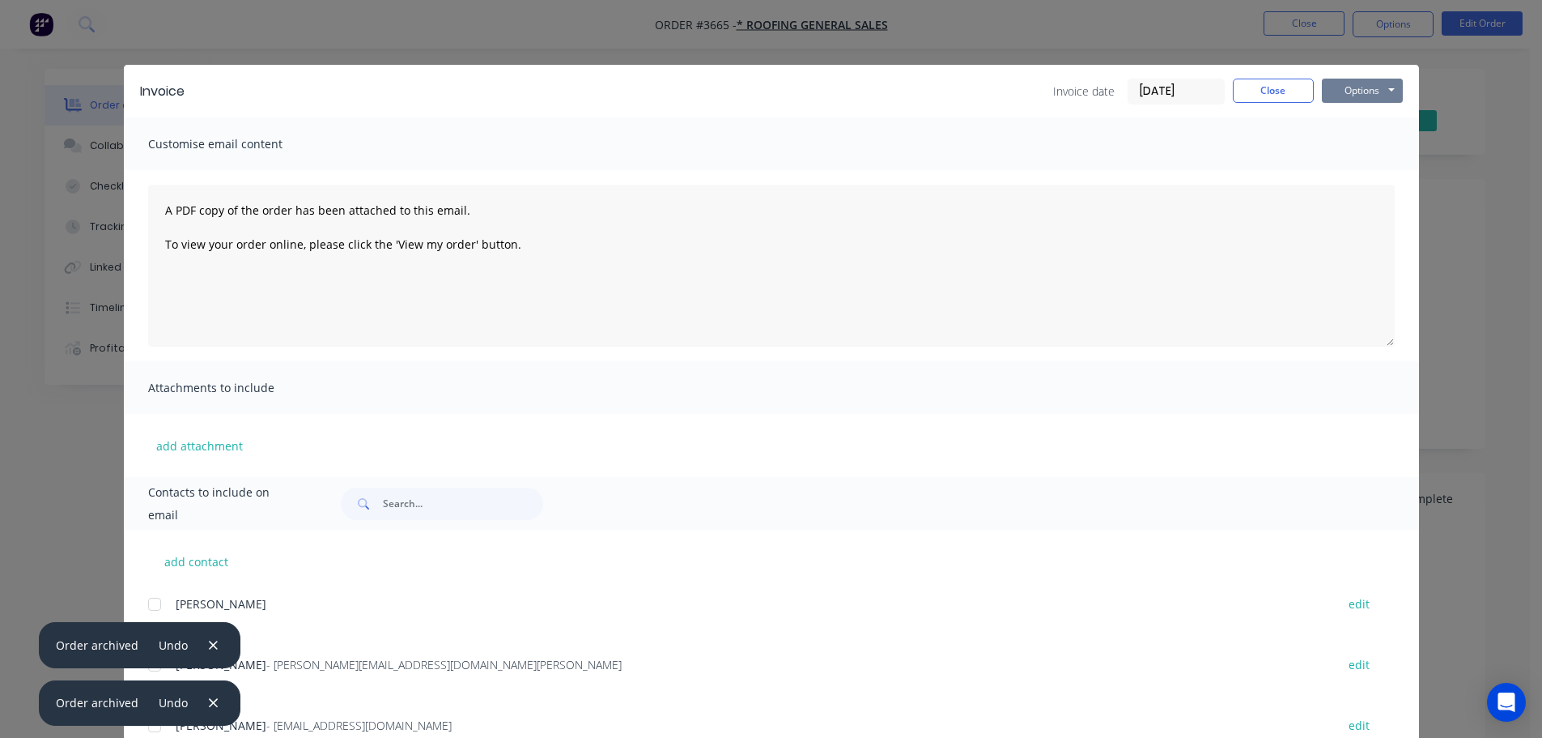
click at [1362, 91] on button "Options" at bounding box center [1362, 91] width 81 height 24
click at [1349, 141] on button "Print" at bounding box center [1374, 146] width 104 height 27
click at [1260, 90] on button "Close" at bounding box center [1273, 91] width 81 height 24
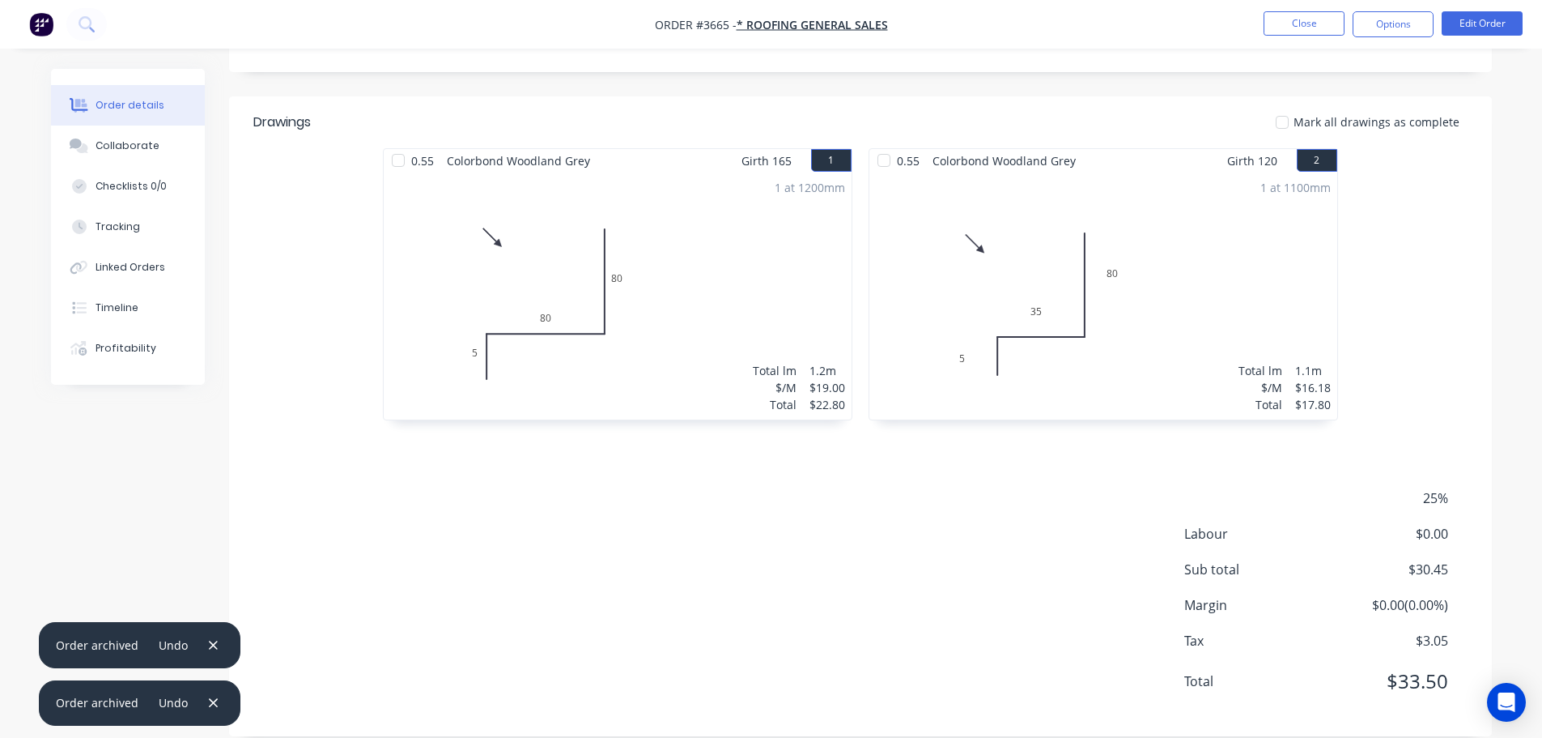
scroll to position [0, 0]
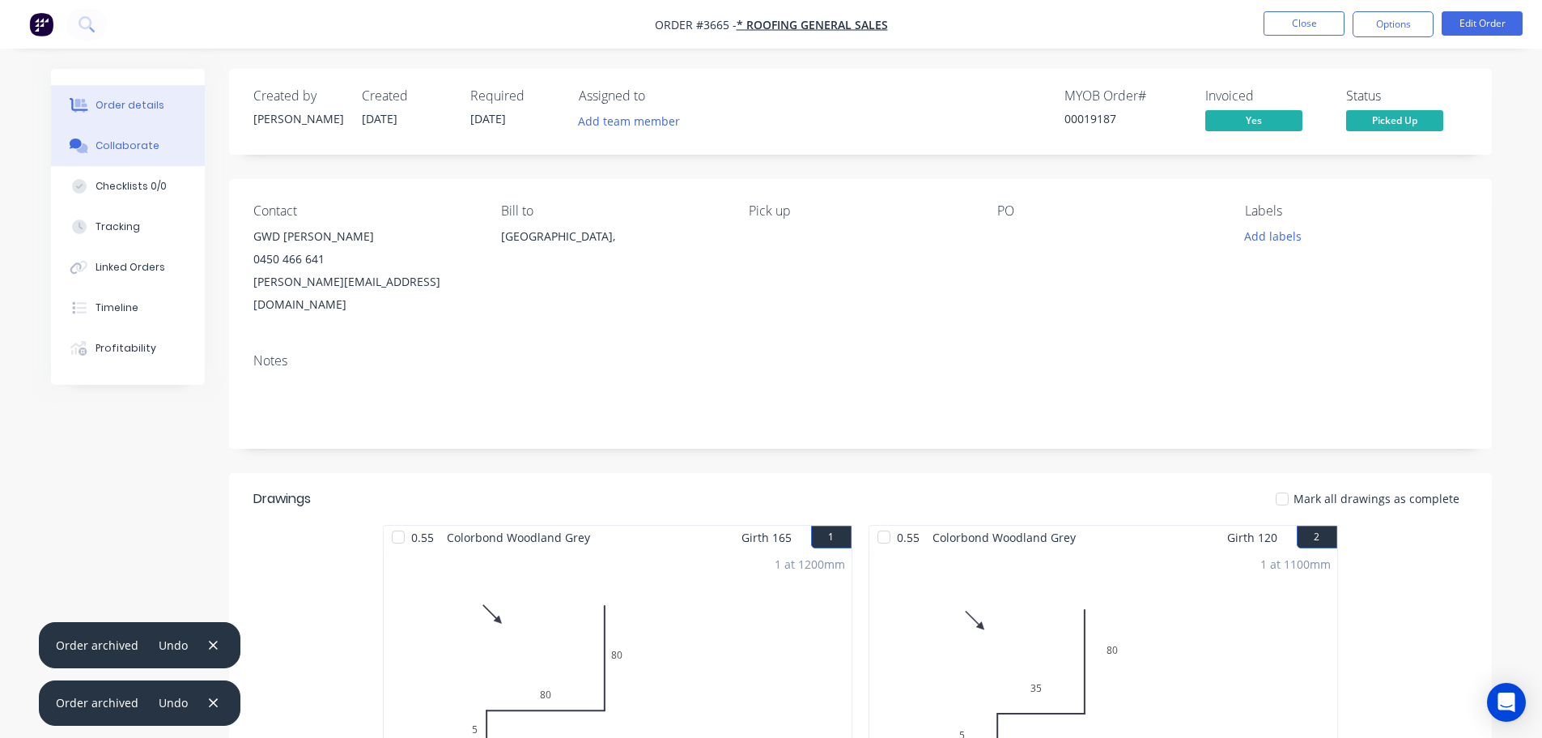
click at [140, 150] on div "Collaborate" at bounding box center [128, 145] width 64 height 15
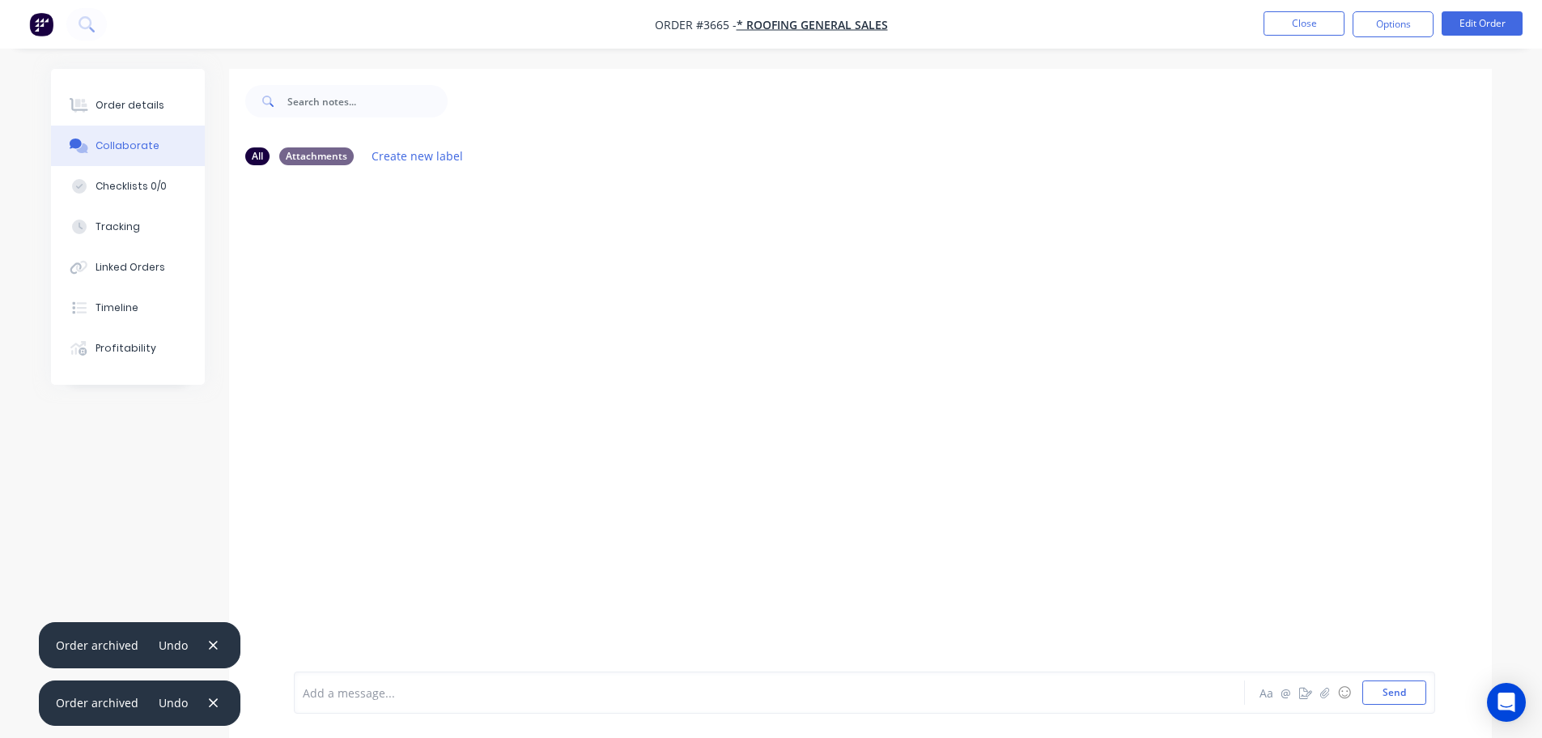
click at [380, 681] on div "Add a message..." at bounding box center [724, 692] width 843 height 24
click at [390, 691] on div "PAID IN FULL 30" at bounding box center [725, 692] width 842 height 17
click at [1386, 692] on button "Send" at bounding box center [1394, 692] width 64 height 24
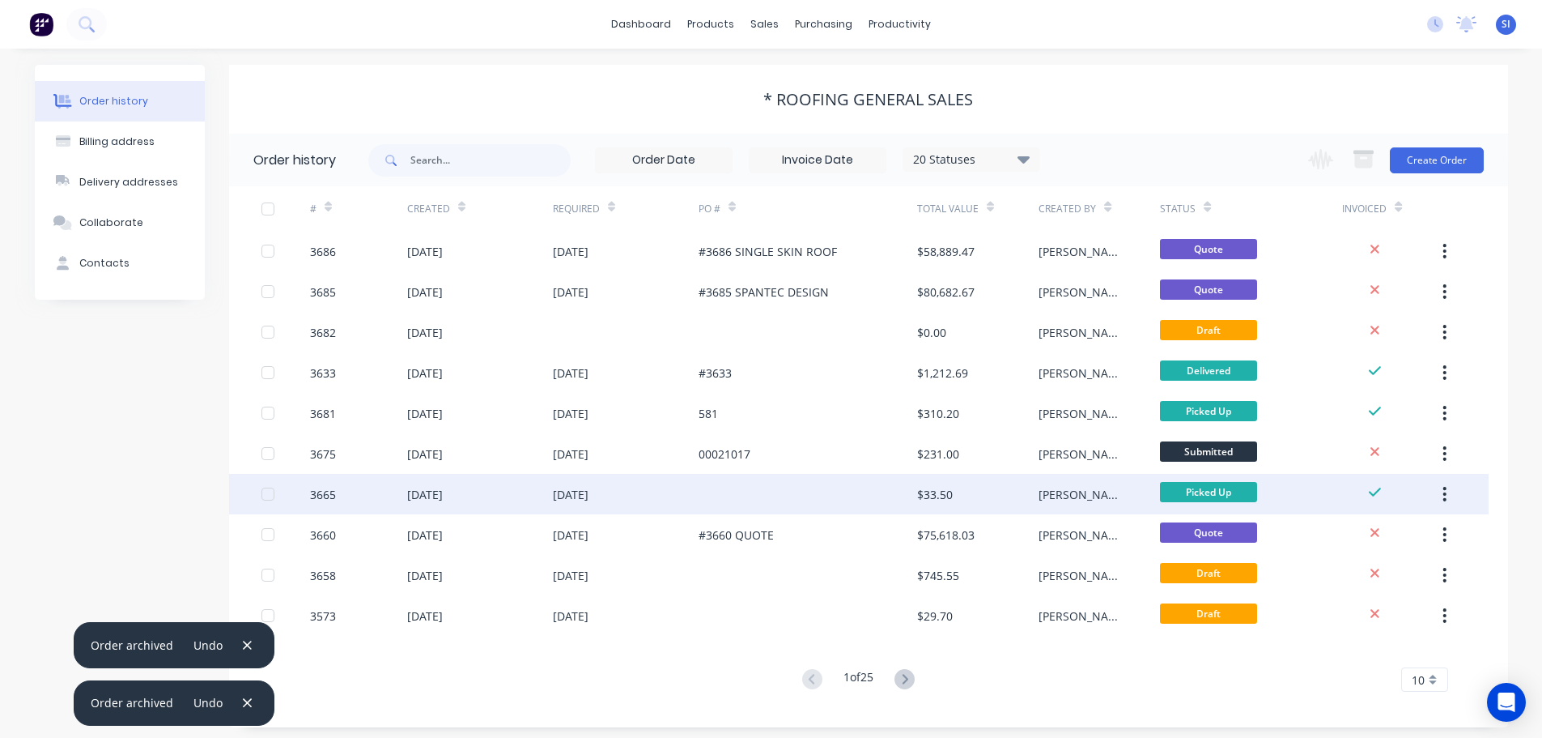
click at [1443, 495] on icon "button" at bounding box center [1445, 494] width 4 height 18
click at [1348, 539] on div "Archive" at bounding box center [1387, 536] width 125 height 23
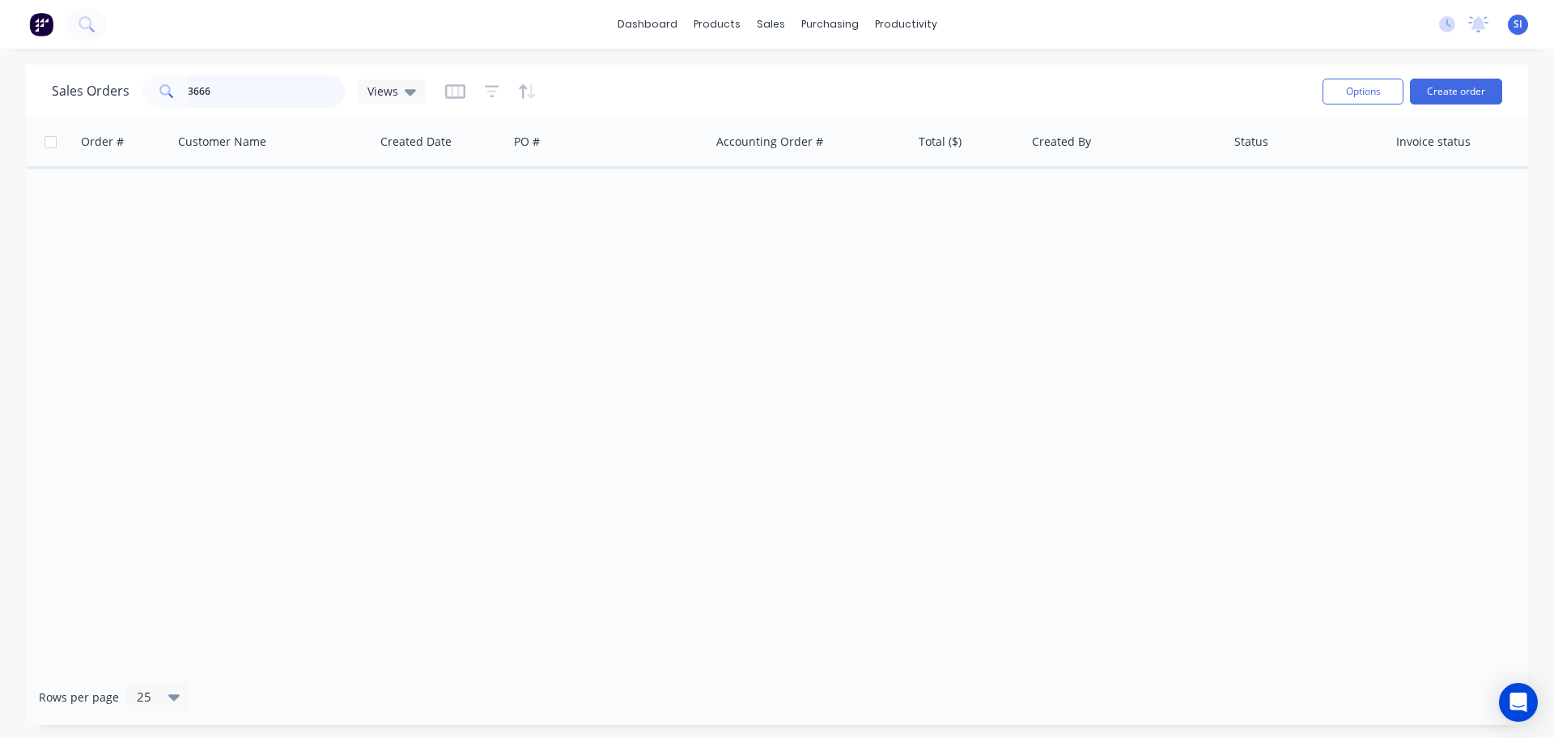
click at [231, 98] on input "3666" at bounding box center [267, 91] width 158 height 32
type input "3"
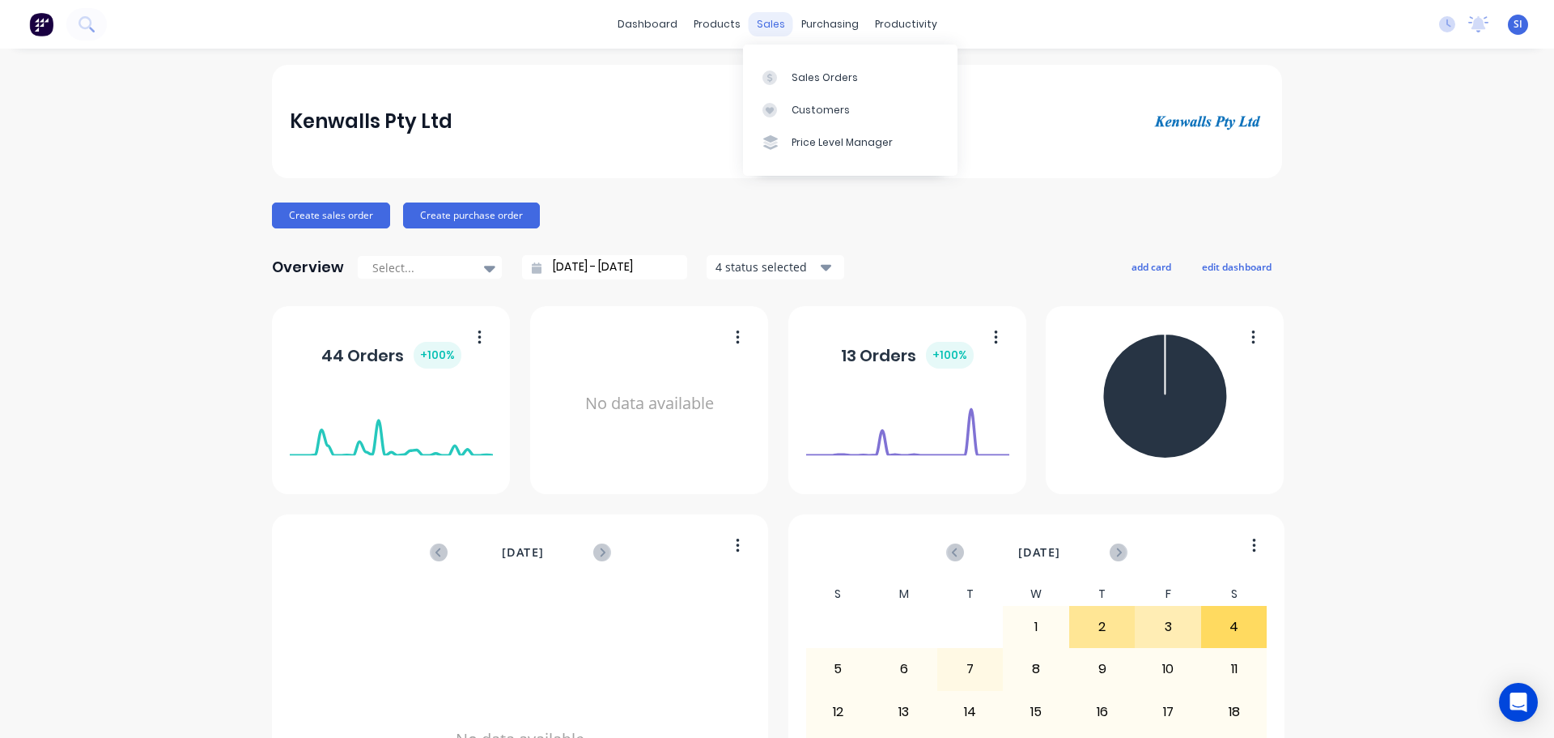
click at [769, 26] on div "sales" at bounding box center [771, 24] width 45 height 24
click at [805, 76] on div "Sales Orders" at bounding box center [825, 77] width 66 height 15
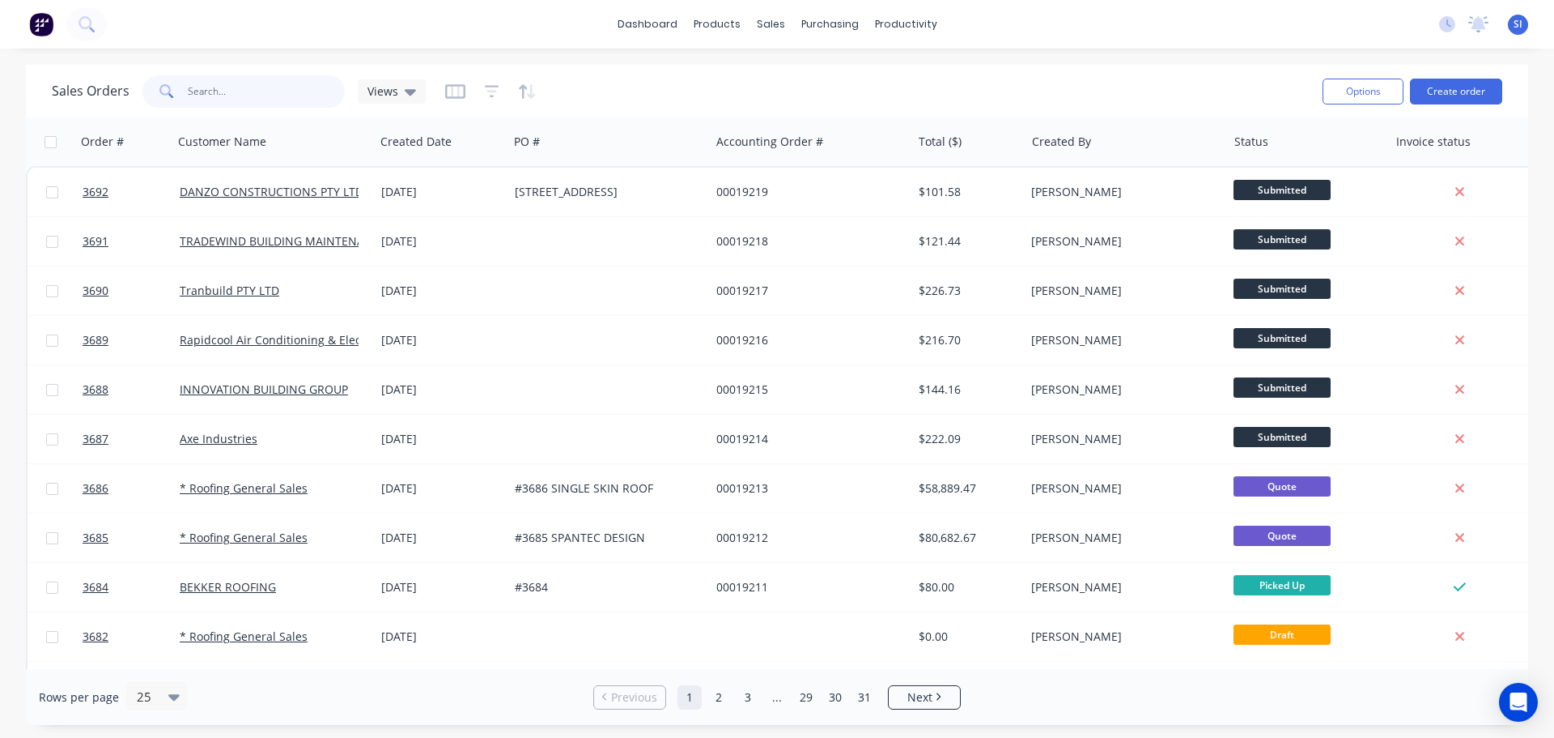
click at [246, 93] on input "text" at bounding box center [267, 91] width 158 height 32
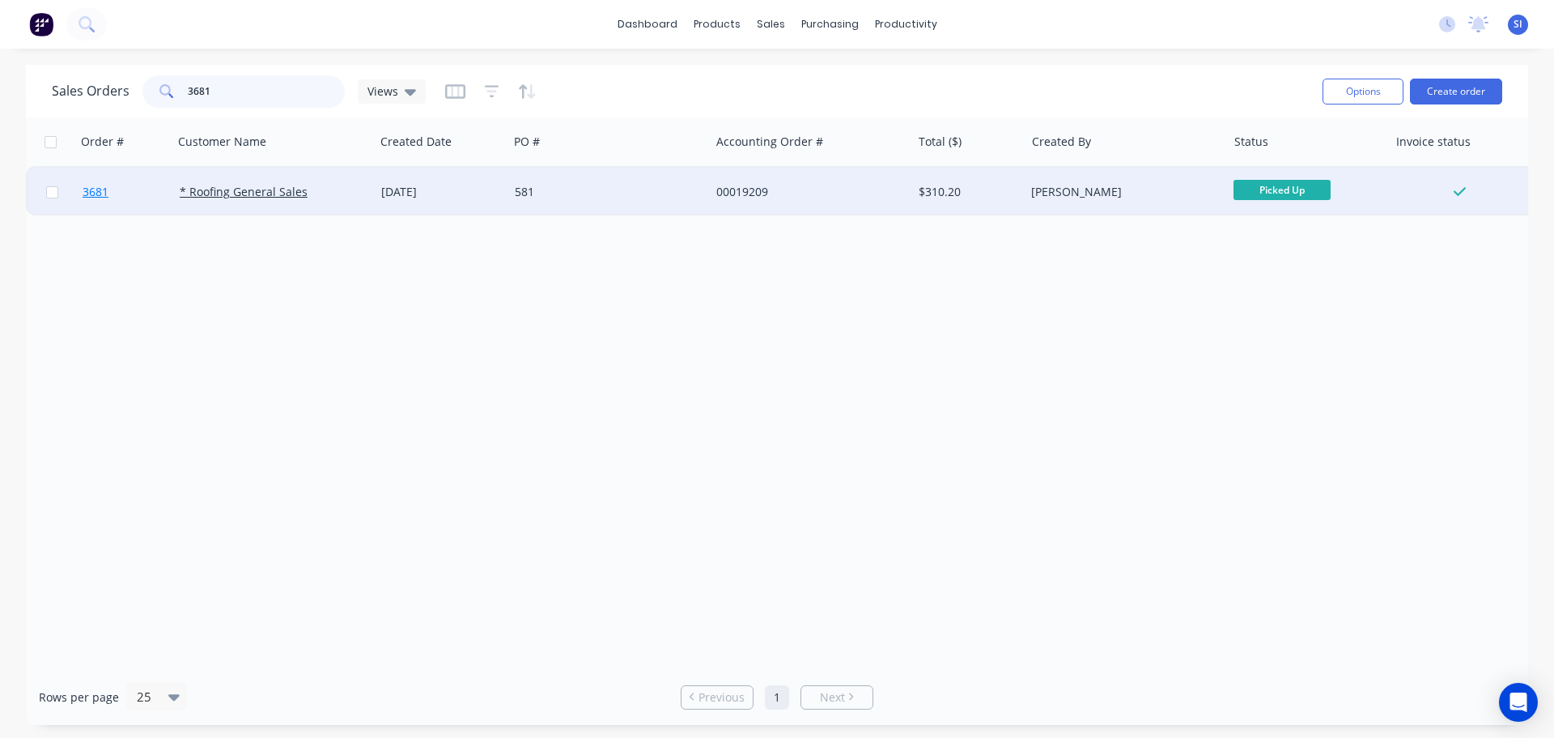
type input "3681"
click at [100, 190] on span "3681" at bounding box center [96, 192] width 26 height 16
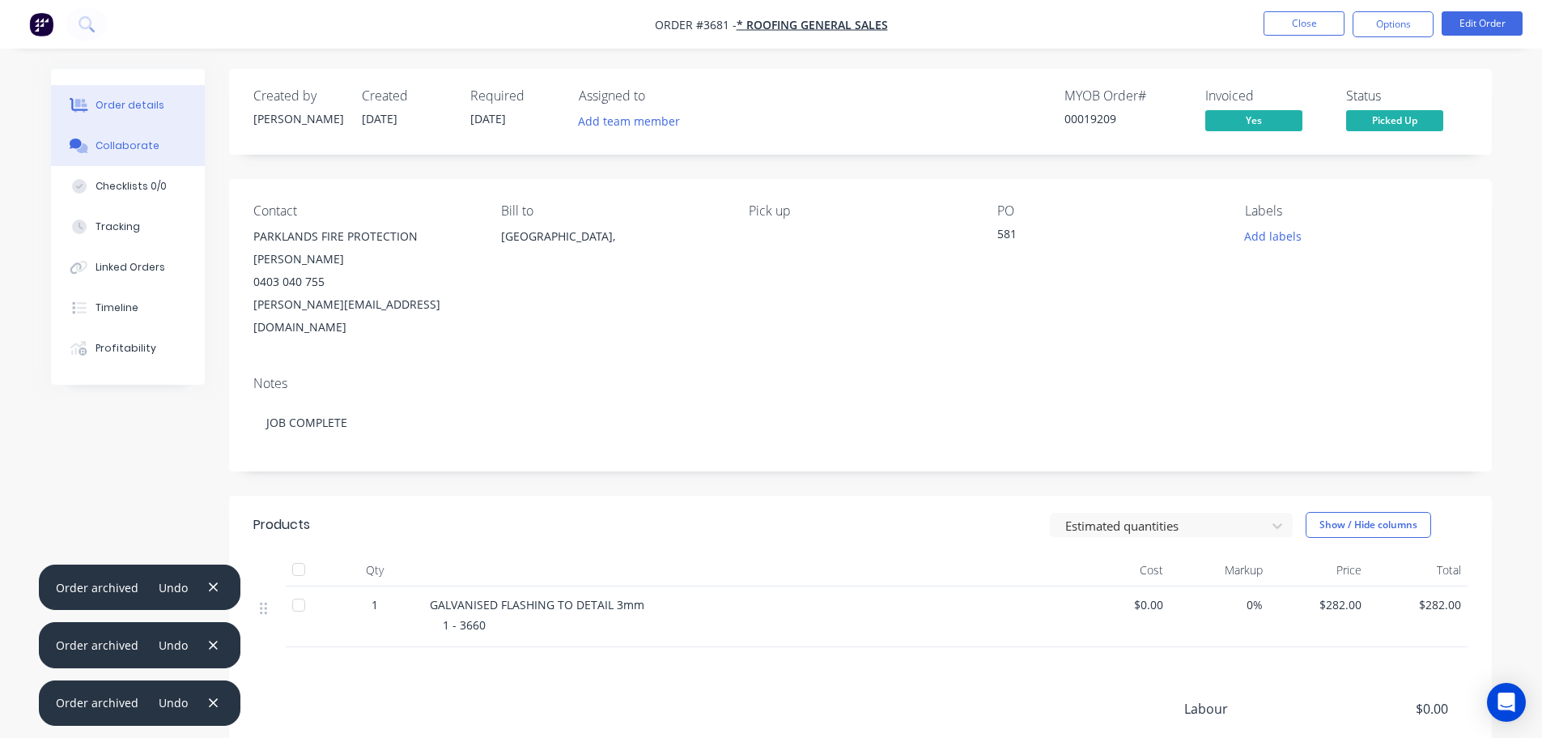
click at [119, 145] on div "Collaborate" at bounding box center [128, 145] width 64 height 15
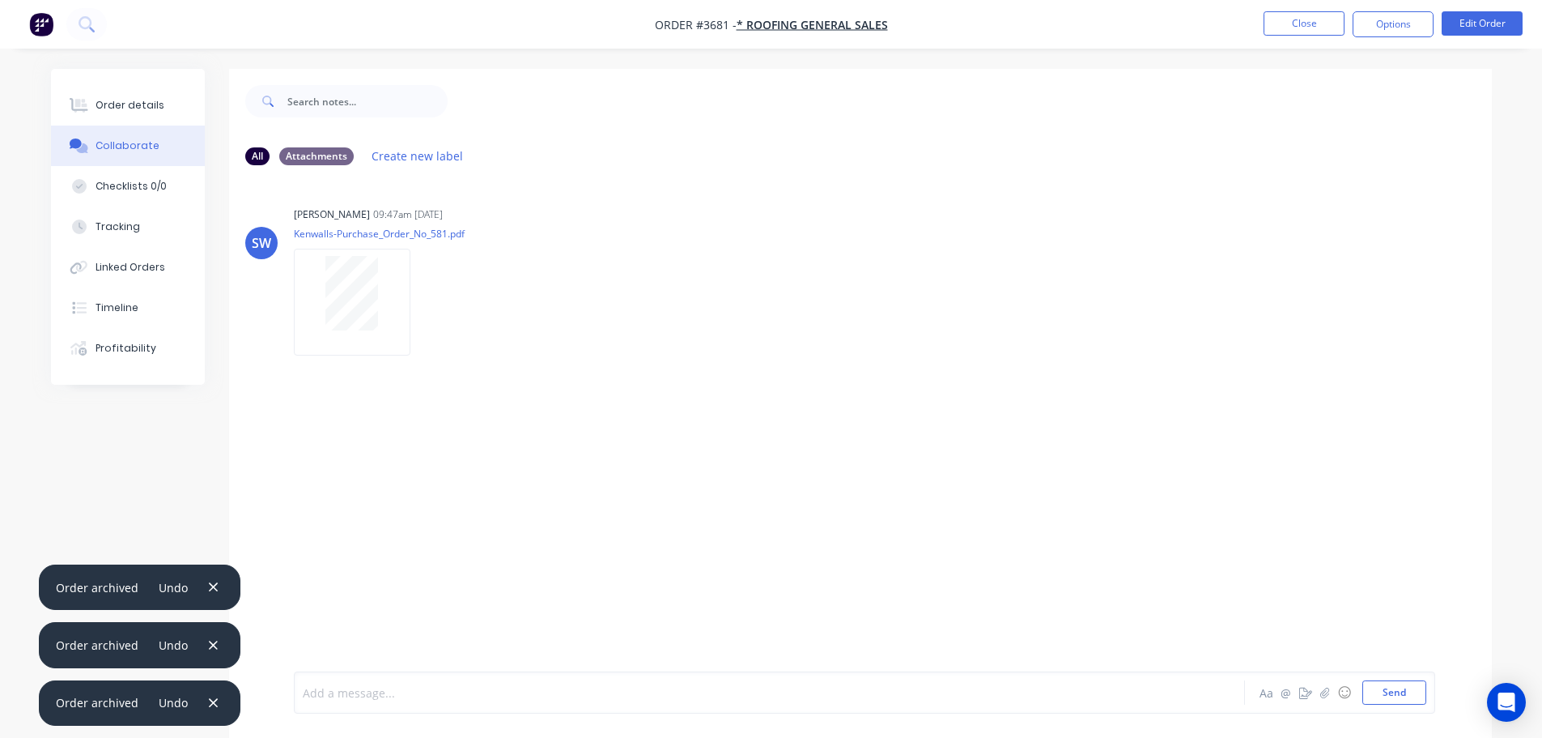
click at [339, 689] on div at bounding box center [725, 692] width 842 height 17
click at [347, 696] on div at bounding box center [725, 692] width 842 height 17
click at [413, 690] on div "PAID IN FULL" at bounding box center [725, 692] width 842 height 17
click at [398, 695] on span "PAID IN FULL 7/10 ALLOCATED IN MYOB" at bounding box center [411, 692] width 214 height 15
click at [1410, 694] on button "Send" at bounding box center [1394, 692] width 64 height 24
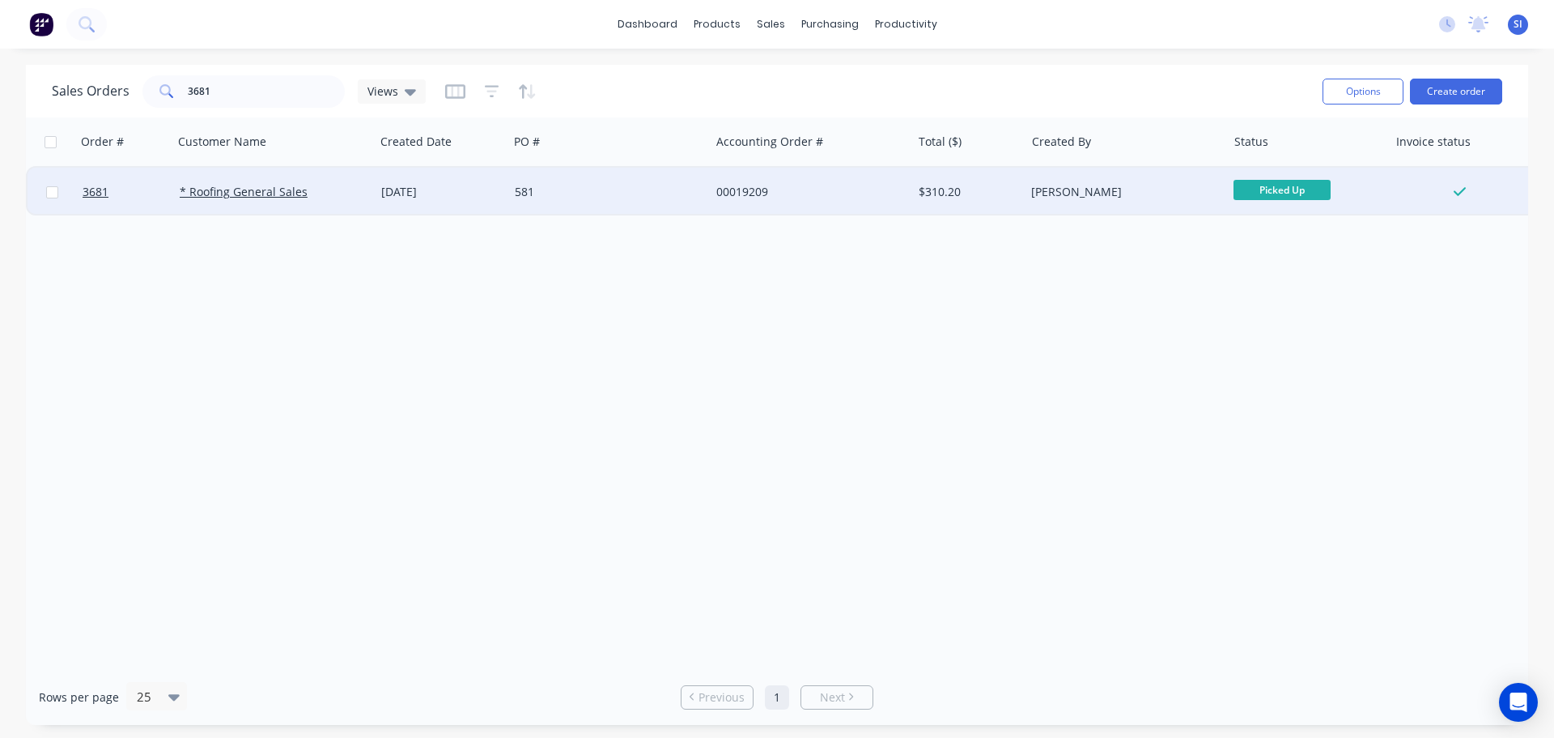
click at [53, 189] on input "checkbox" at bounding box center [52, 192] width 12 height 12
checkbox input "true"
click at [246, 188] on link "* Roofing General Sales" at bounding box center [244, 191] width 128 height 15
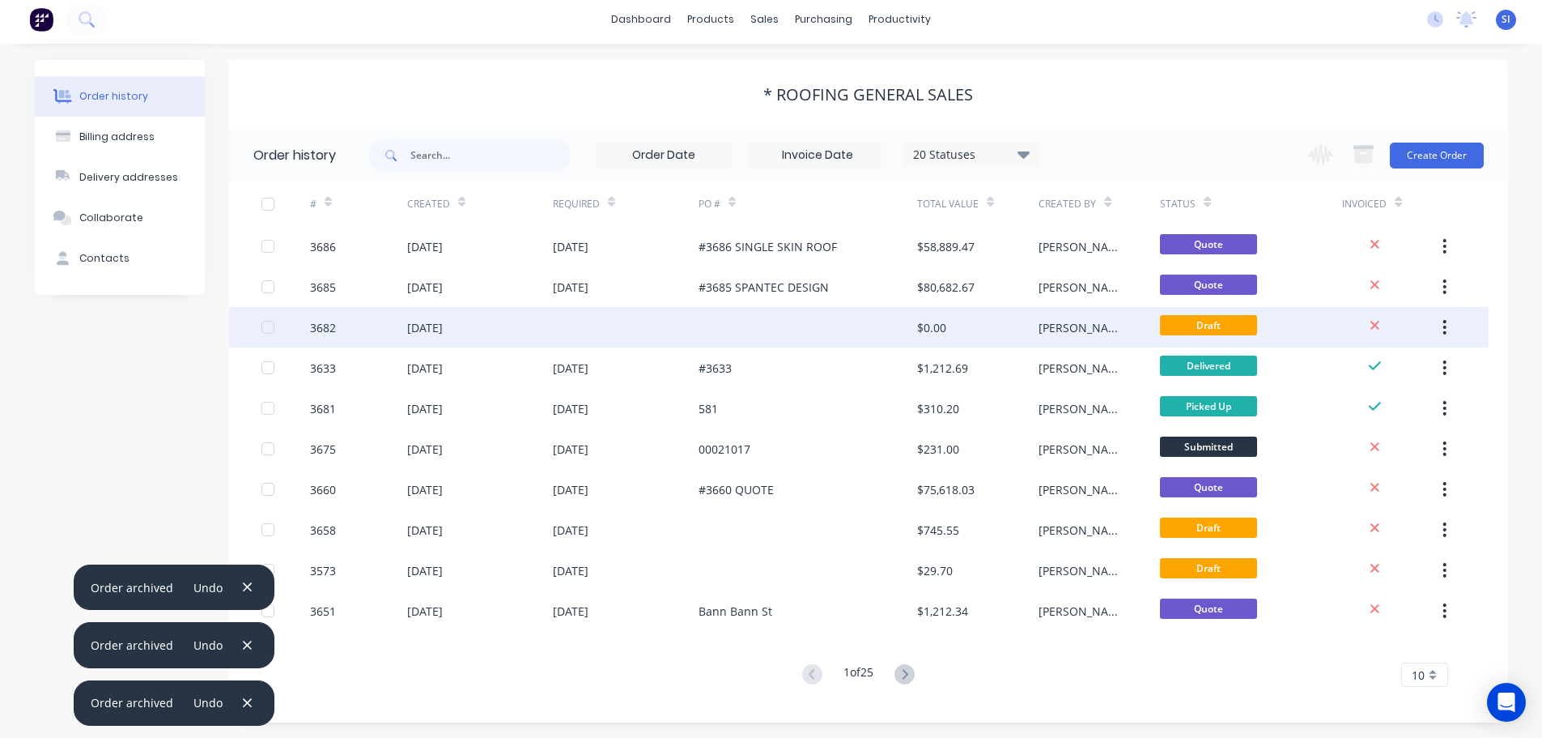
scroll to position [6, 0]
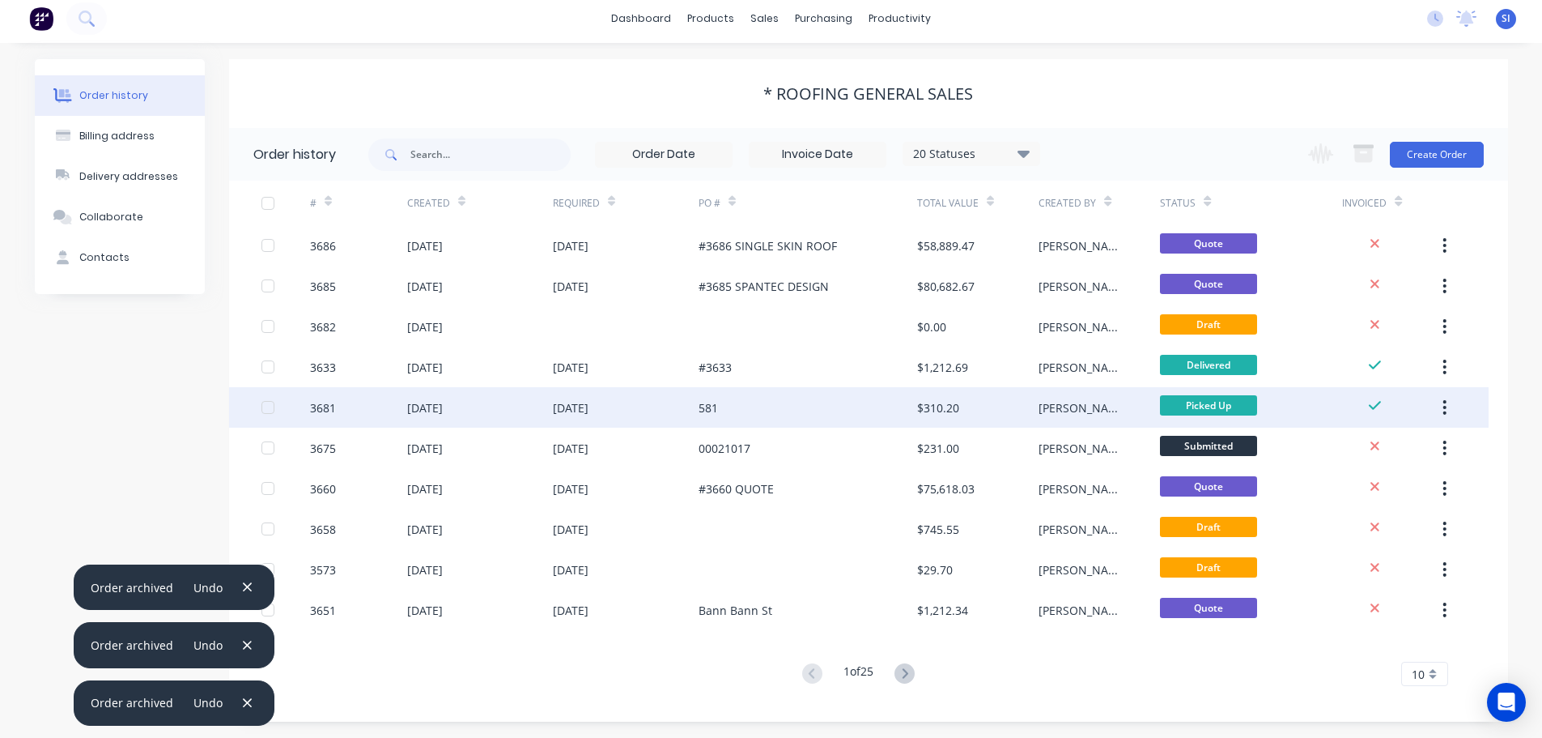
click at [1445, 406] on icon "button" at bounding box center [1444, 407] width 3 height 15
click at [1339, 448] on div "Archive" at bounding box center [1387, 449] width 125 height 23
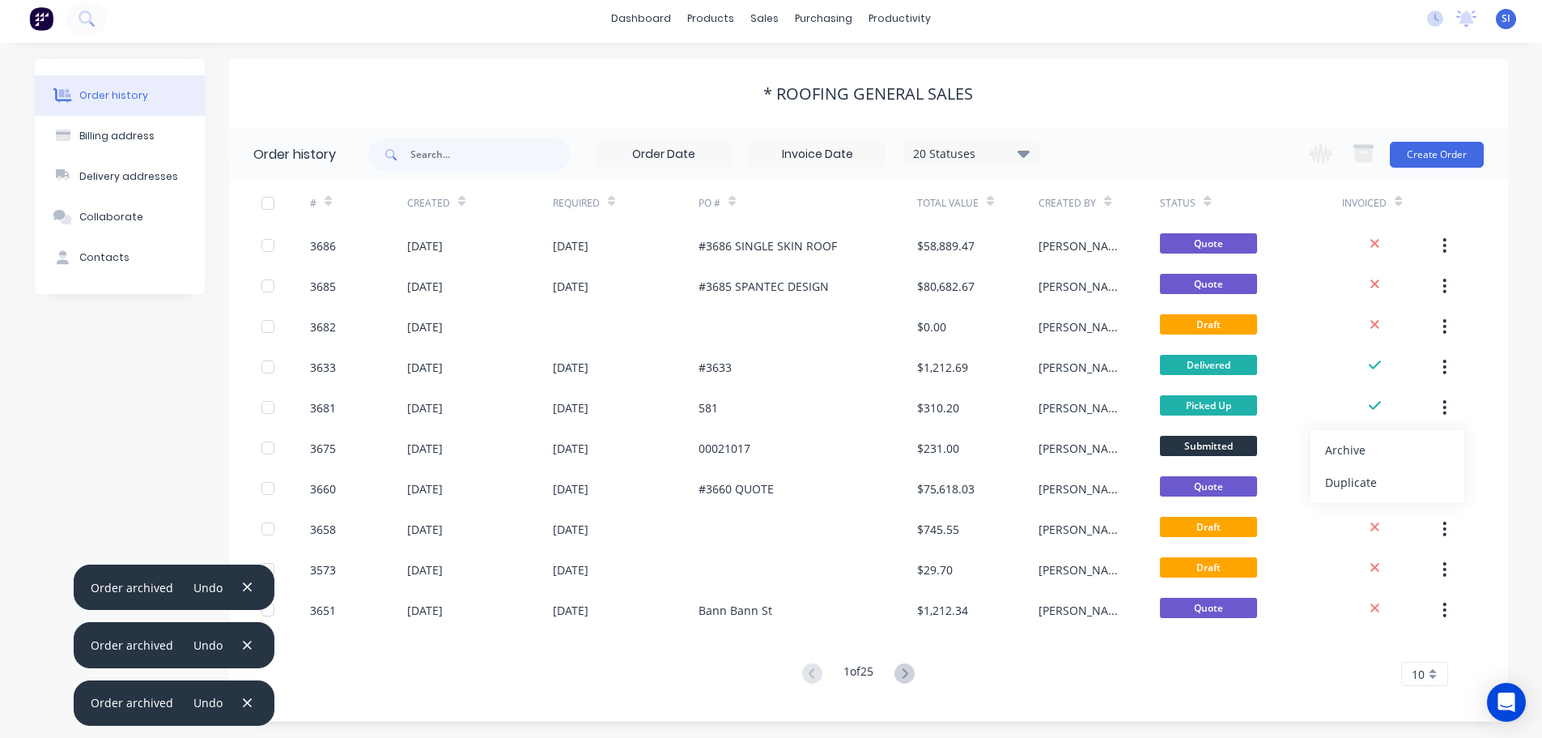
scroll to position [0, 0]
